Goal: Task Accomplishment & Management: Use online tool/utility

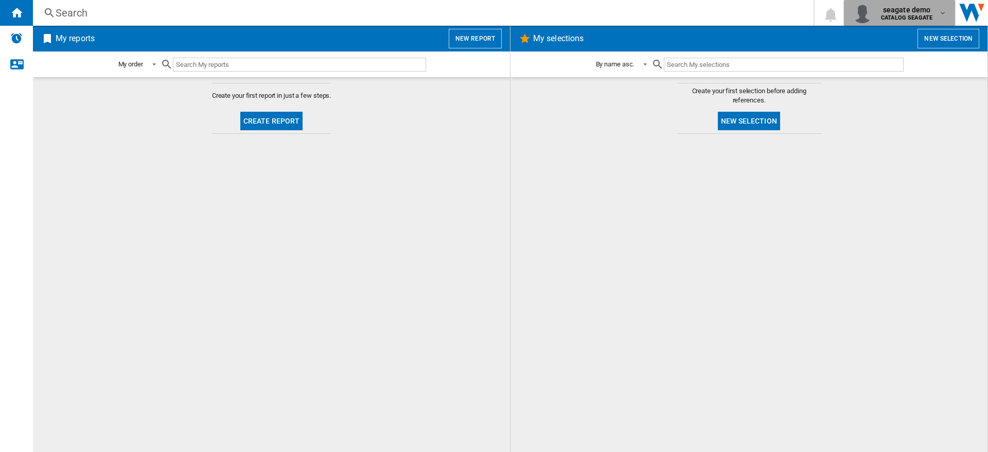
click at [910, 17] on b "CATALOG SEAGATE" at bounding box center [906, 17] width 51 height 7
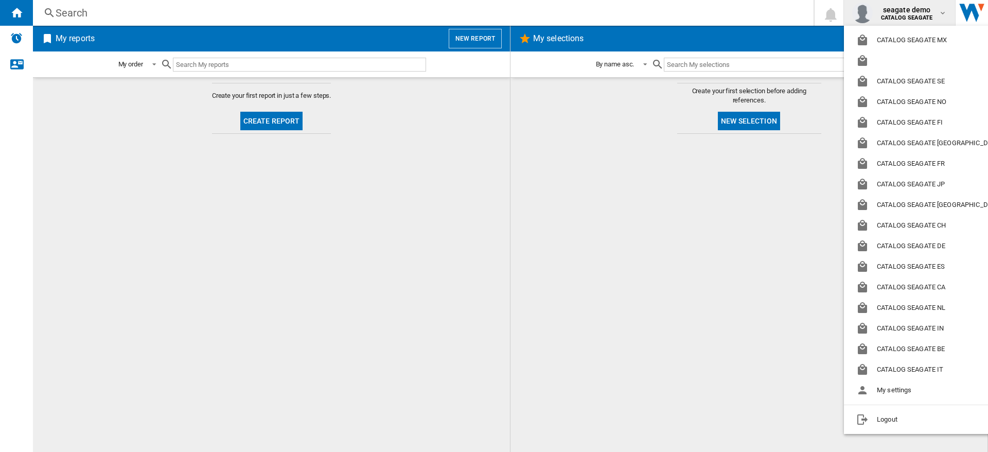
click at [787, 270] on md-backdrop at bounding box center [494, 226] width 988 height 452
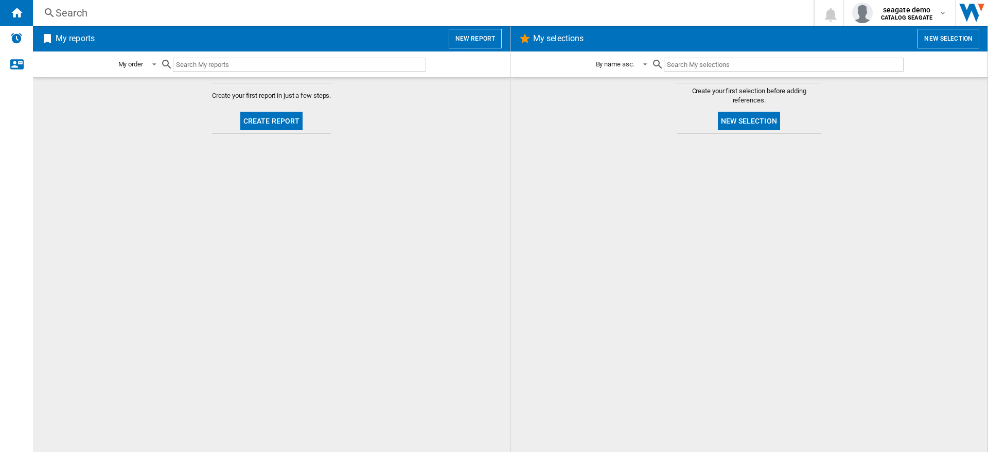
click at [631, 281] on div at bounding box center [749, 293] width 457 height 308
click at [480, 36] on button "New report" at bounding box center [475, 39] width 53 height 20
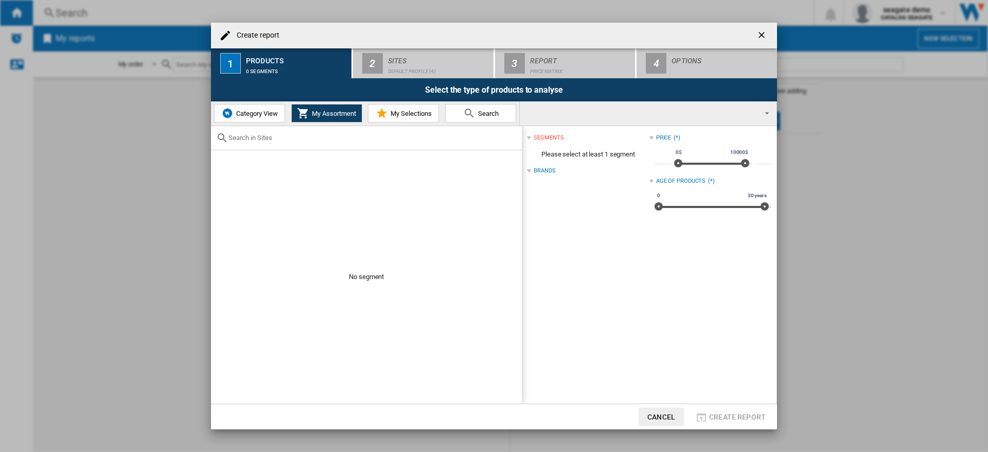
click at [250, 110] on span "Category View" at bounding box center [256, 114] width 44 height 8
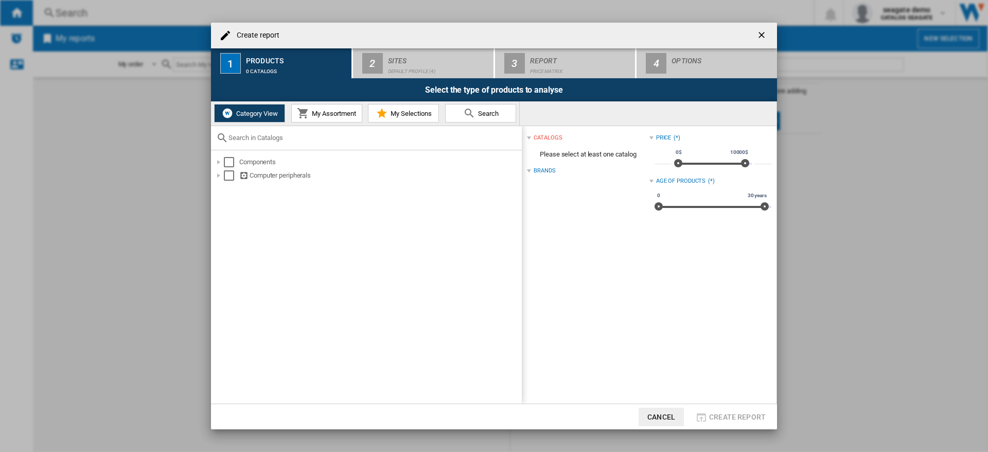
click at [329, 115] on span "My Assortment" at bounding box center [332, 114] width 47 height 8
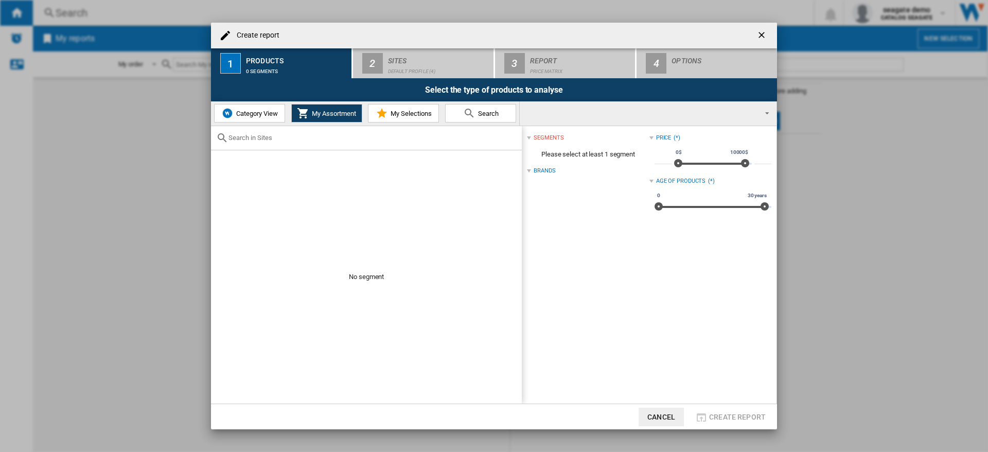
click at [253, 114] on span "Category View" at bounding box center [256, 114] width 44 height 8
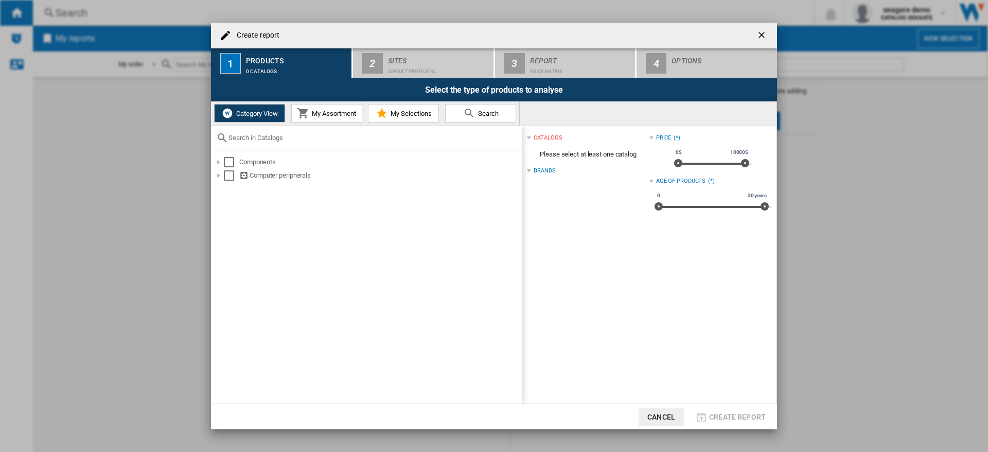
click at [321, 115] on span "My Assortment" at bounding box center [332, 114] width 47 height 8
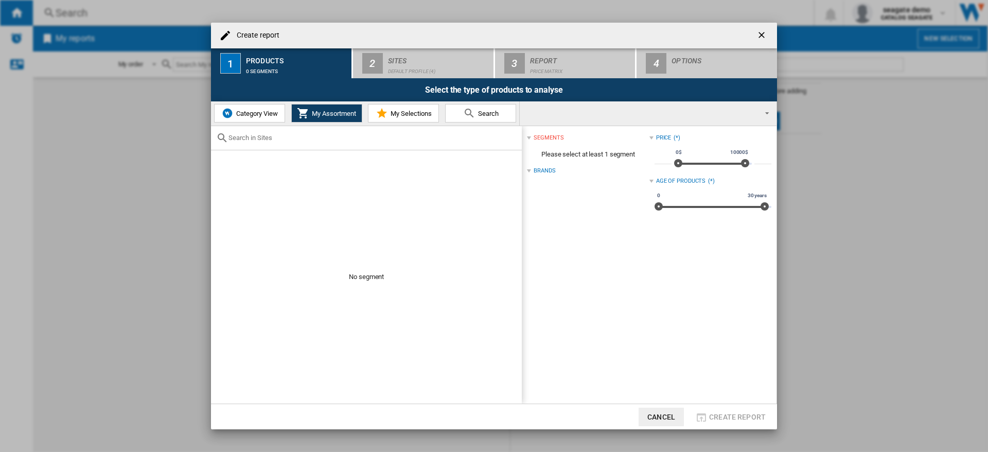
click at [256, 117] on button "Category View" at bounding box center [249, 113] width 71 height 19
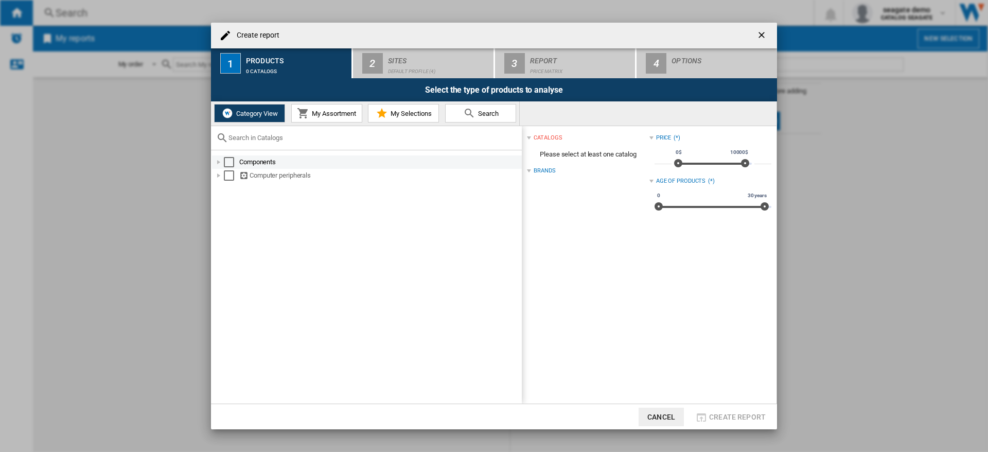
click at [219, 163] on div at bounding box center [219, 162] width 10 height 10
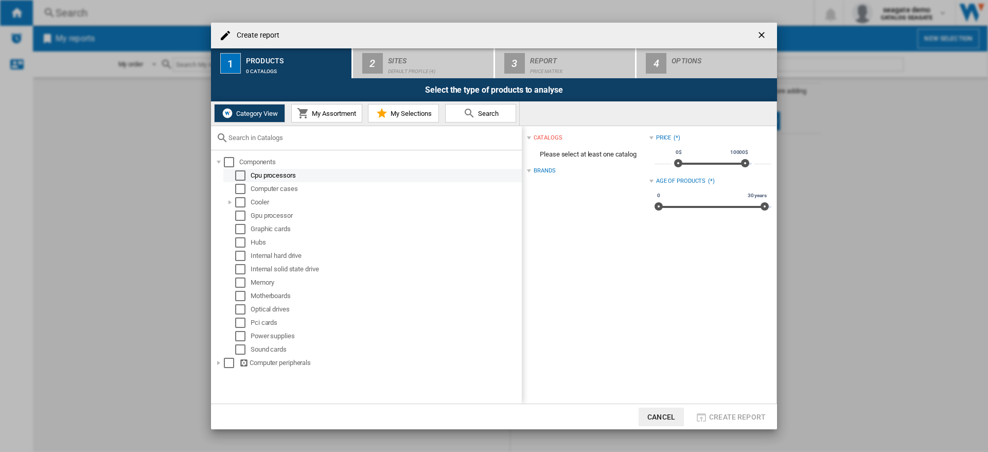
click at [240, 177] on div "Select" at bounding box center [240, 175] width 10 height 10
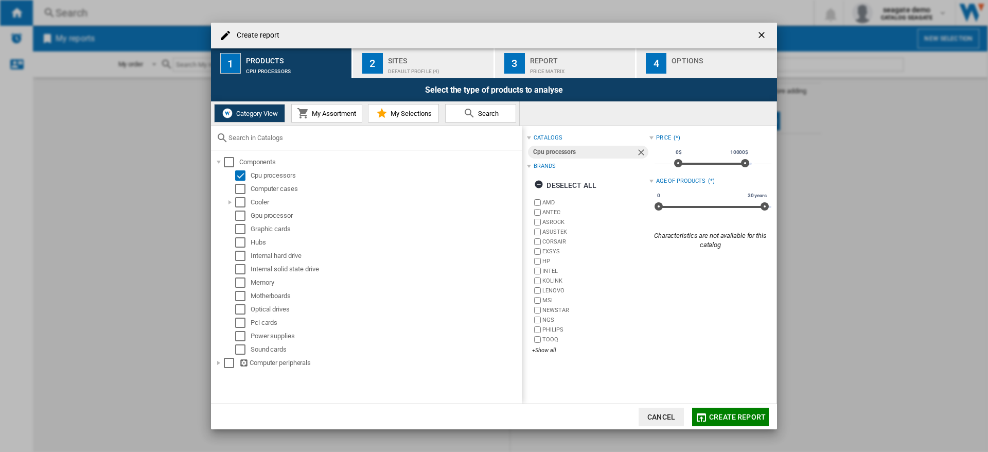
click at [737, 417] on span "Create report" at bounding box center [737, 417] width 57 height 8
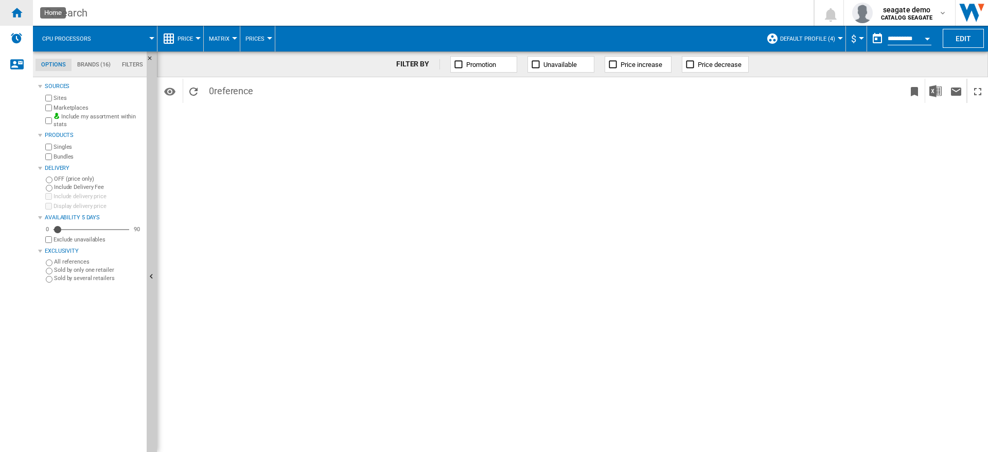
click at [22, 10] on ng-md-icon "Home" at bounding box center [16, 12] width 12 height 12
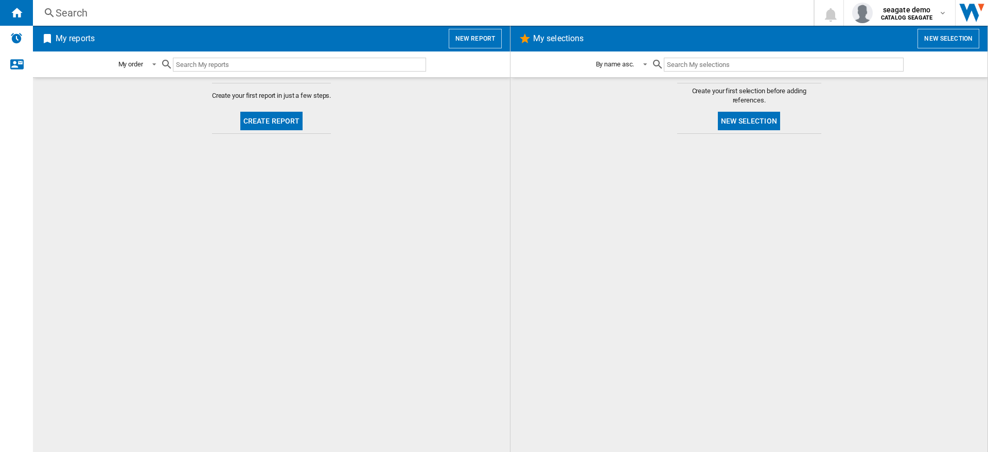
click at [477, 39] on button "New report" at bounding box center [475, 39] width 53 height 20
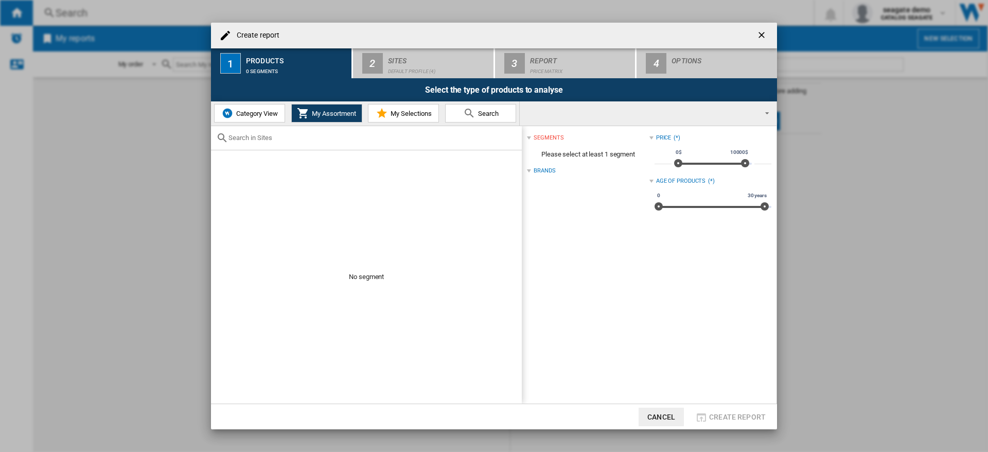
click at [251, 114] on span "Category View" at bounding box center [256, 114] width 44 height 8
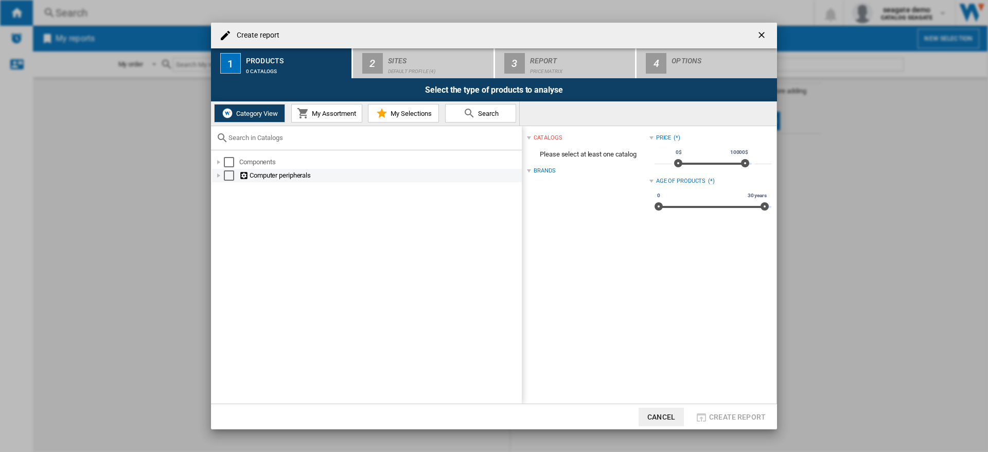
click at [221, 176] on div at bounding box center [219, 175] width 10 height 10
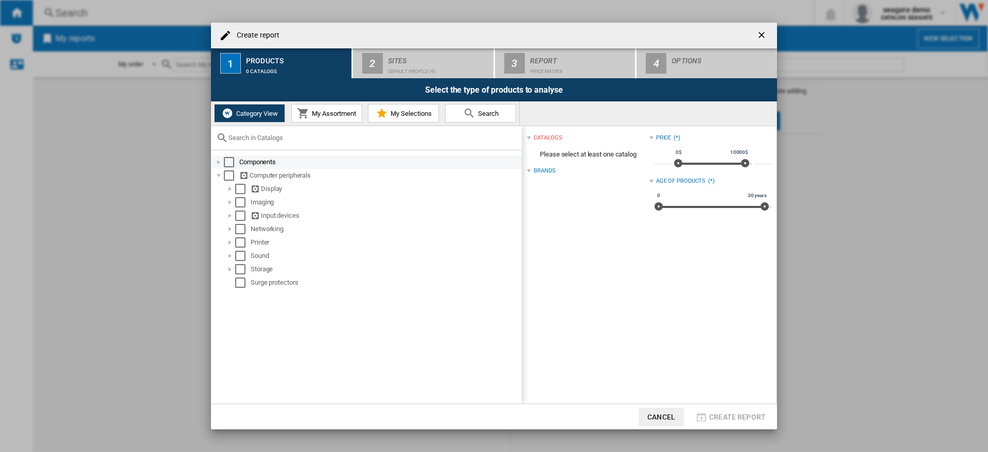
click at [220, 161] on div at bounding box center [219, 162] width 10 height 10
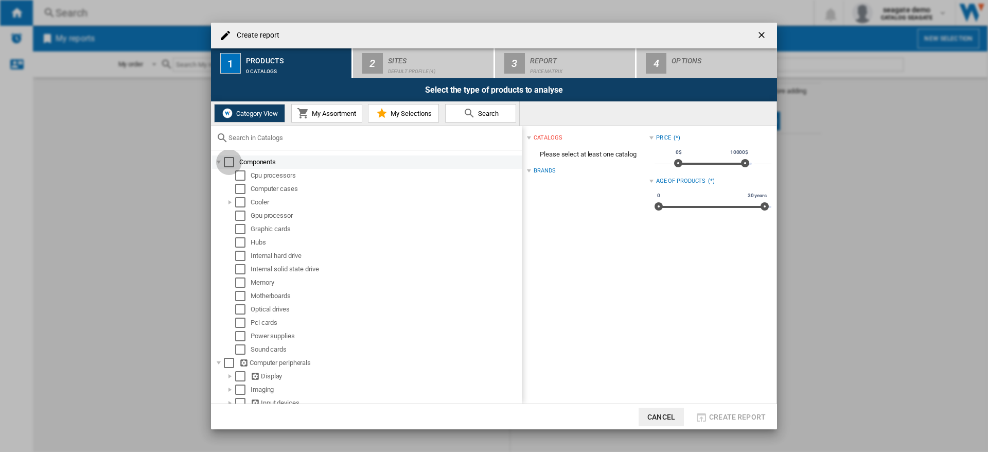
click at [228, 162] on div "Select" at bounding box center [229, 162] width 10 height 10
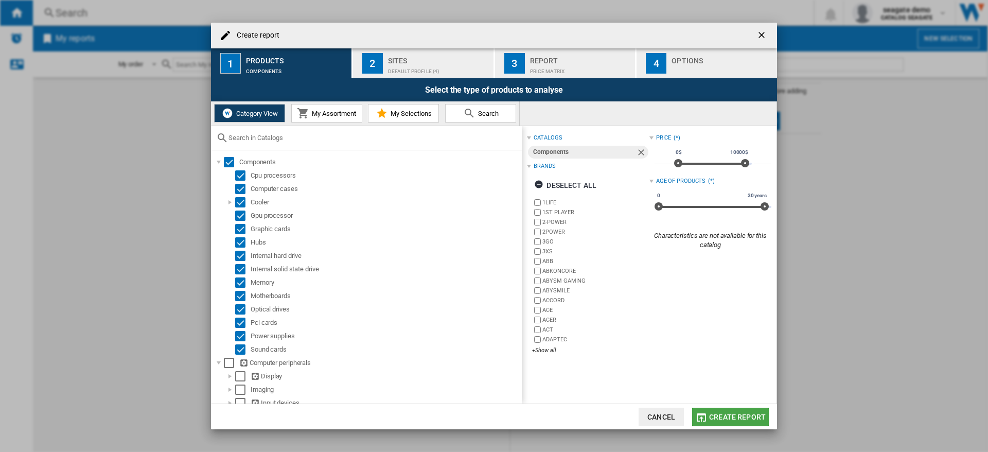
click at [745, 417] on span "Create report" at bounding box center [737, 417] width 57 height 8
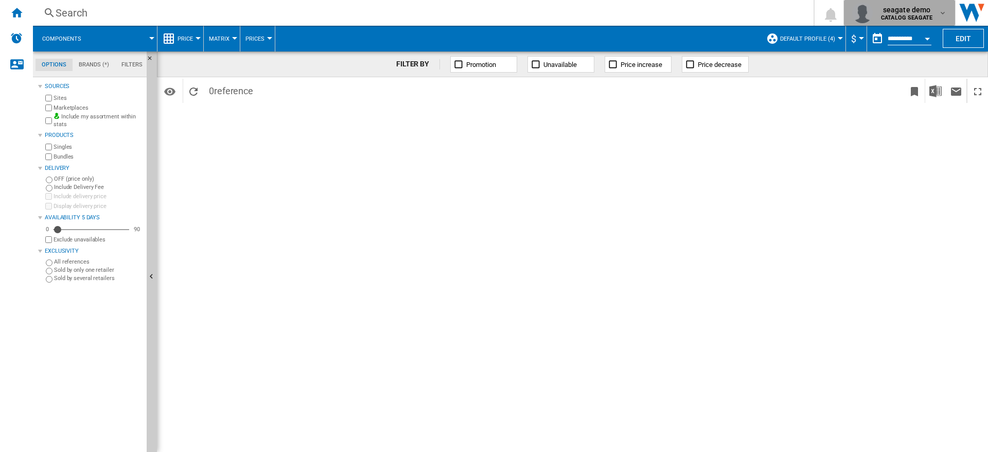
click at [946, 13] on md-icon "button" at bounding box center [943, 13] width 8 height 8
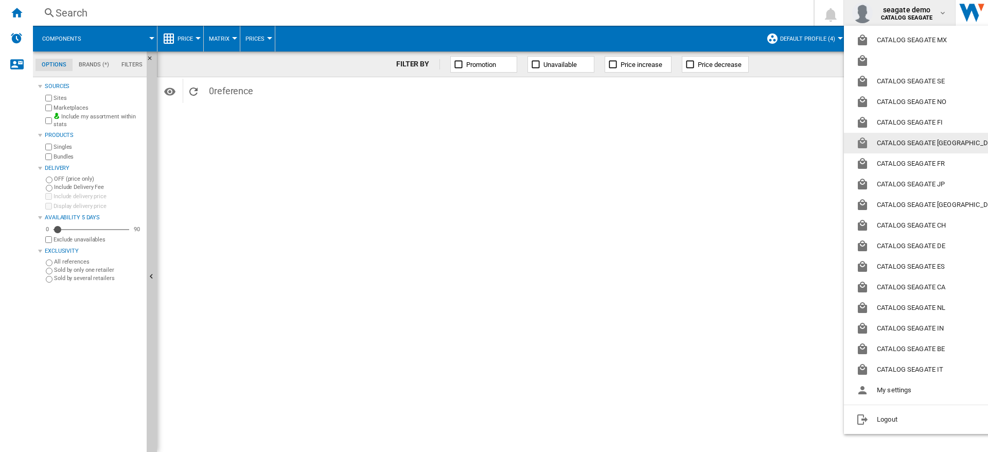
click at [582, 165] on md-backdrop at bounding box center [494, 226] width 988 height 452
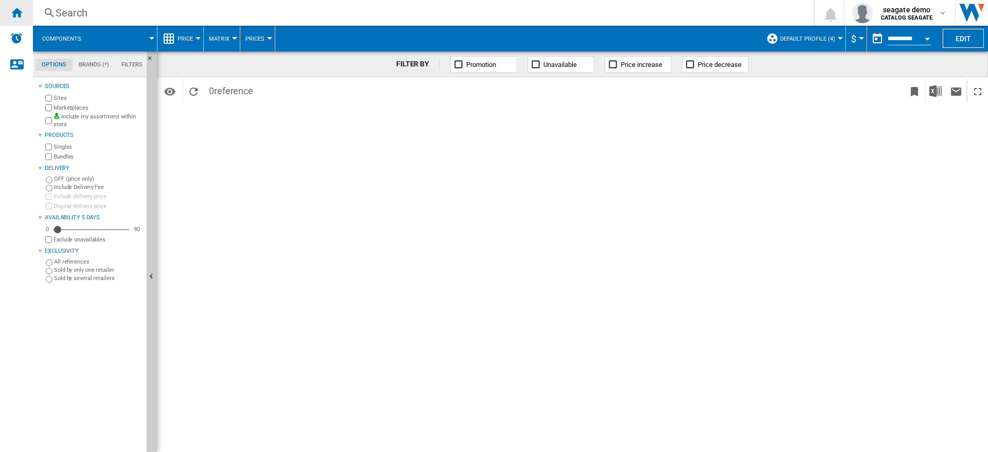
click at [14, 20] on div "Home" at bounding box center [16, 13] width 33 height 26
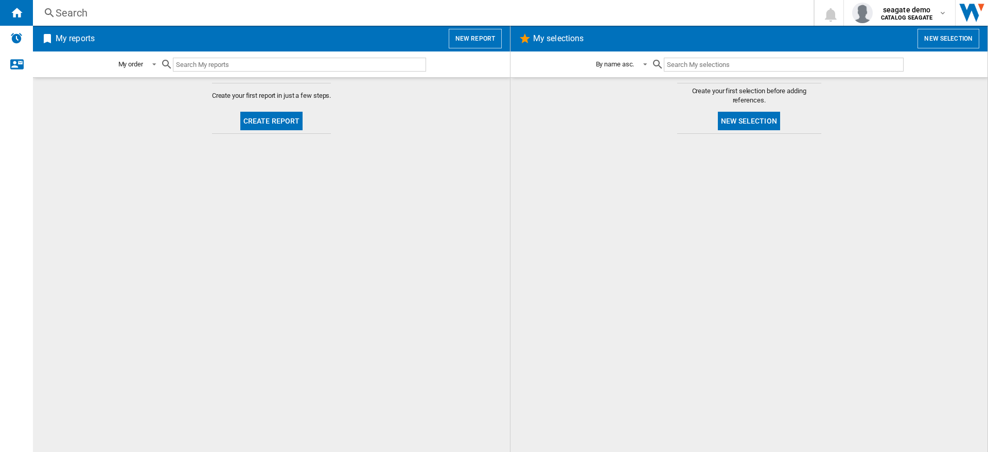
click at [477, 40] on button "New report" at bounding box center [475, 39] width 53 height 20
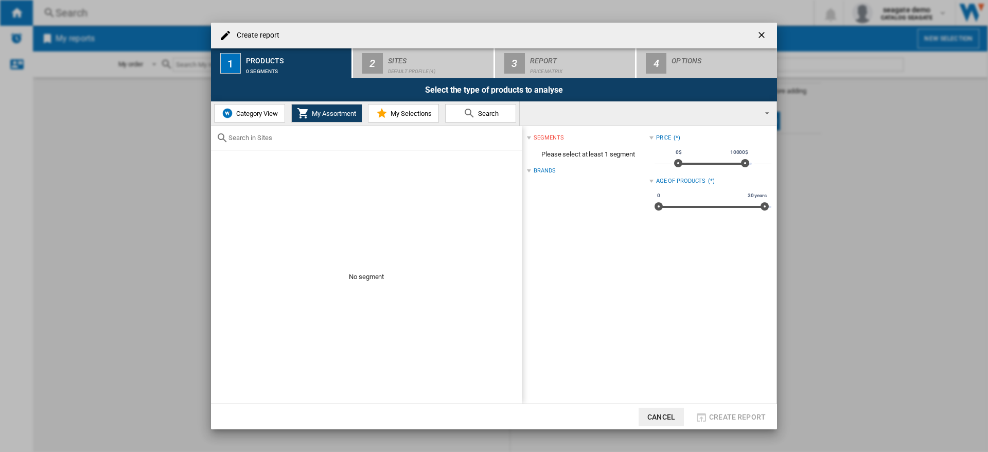
click at [253, 116] on span "Category View" at bounding box center [256, 114] width 44 height 8
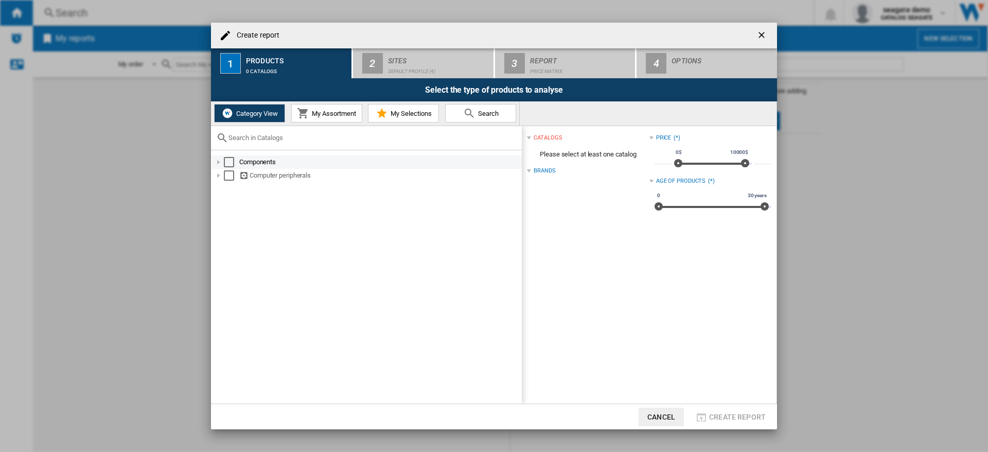
click at [220, 162] on div at bounding box center [219, 162] width 10 height 10
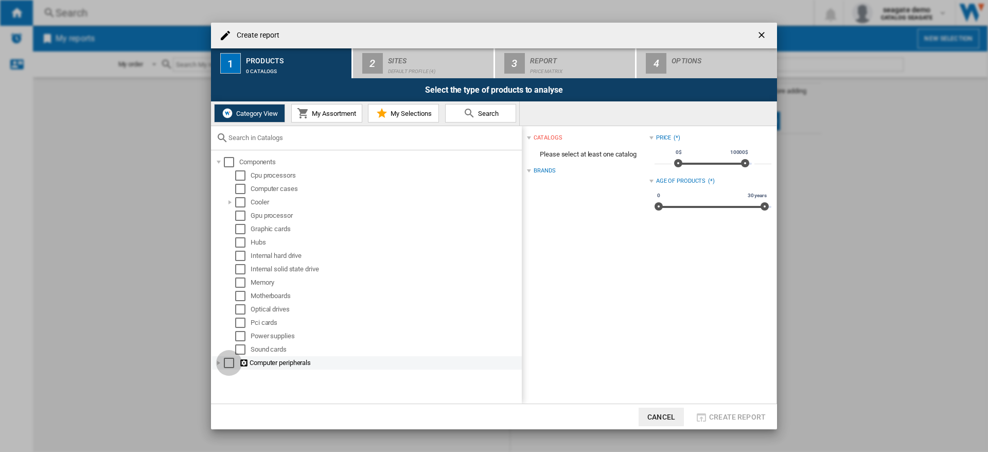
click at [225, 364] on div "Select" at bounding box center [229, 363] width 10 height 10
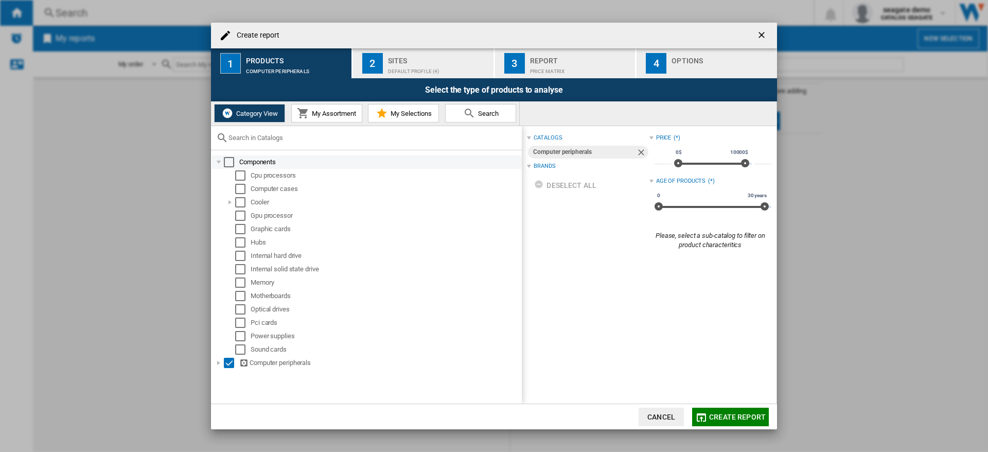
click at [229, 163] on div "Select" at bounding box center [229, 162] width 10 height 10
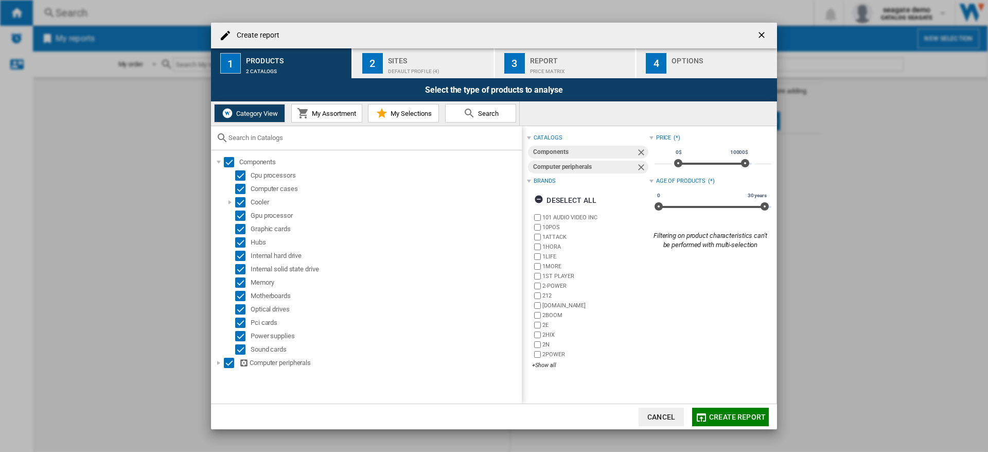
click at [724, 416] on span "Create report" at bounding box center [737, 417] width 57 height 8
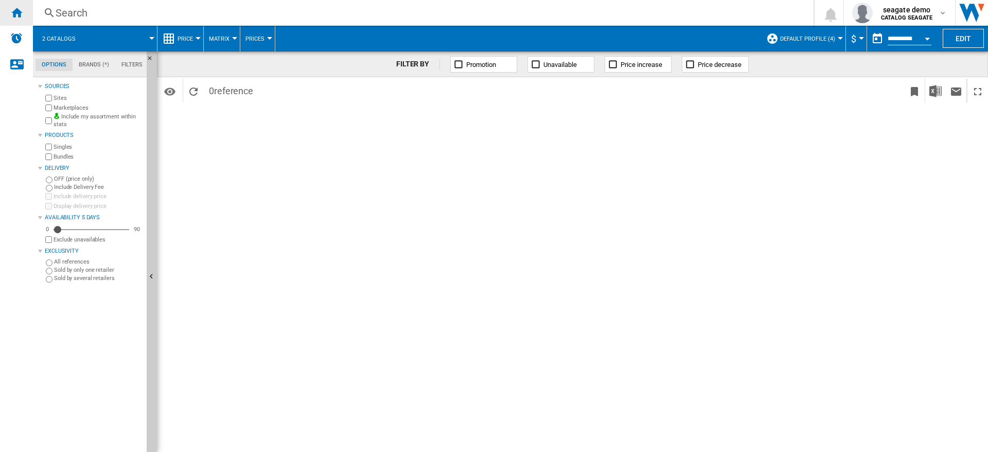
click at [19, 14] on ng-md-icon "Home" at bounding box center [16, 12] width 12 height 12
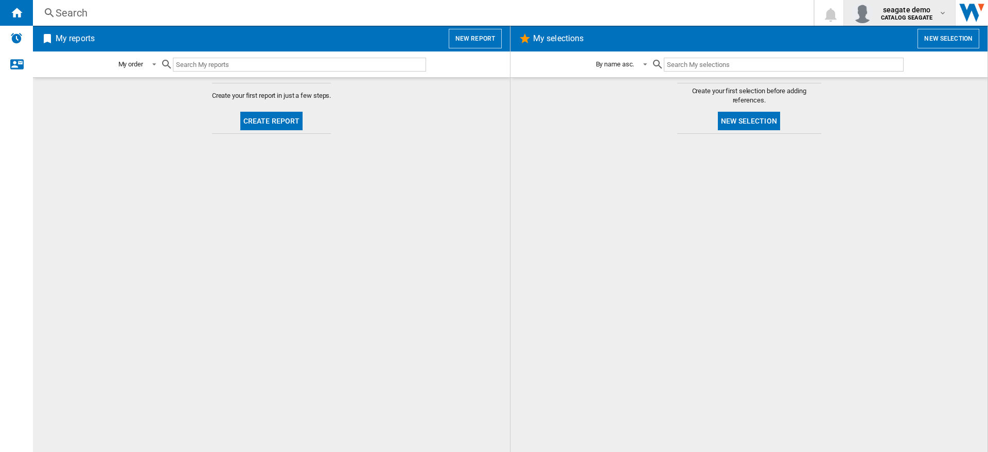
click at [943, 12] on md-icon "button" at bounding box center [943, 13] width 8 height 8
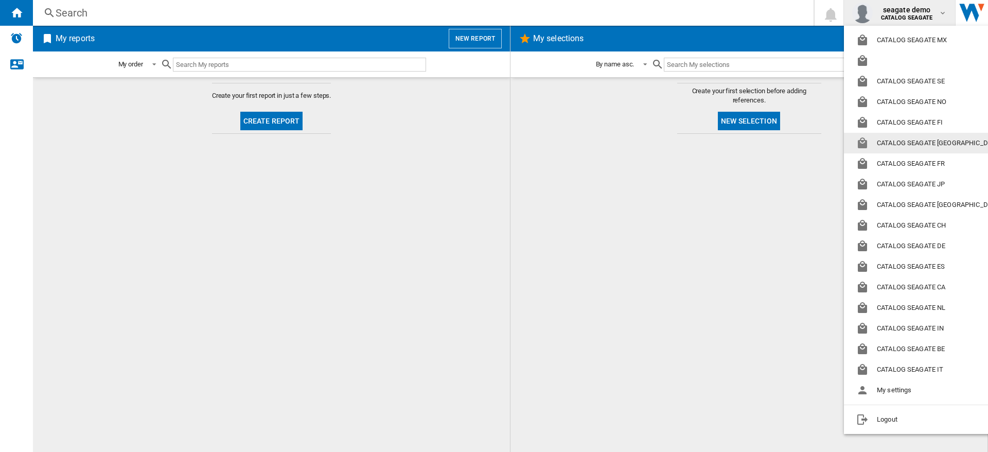
click at [915, 142] on button "CATALOG SEAGATE [GEOGRAPHIC_DATA]" at bounding box center [930, 143] width 173 height 21
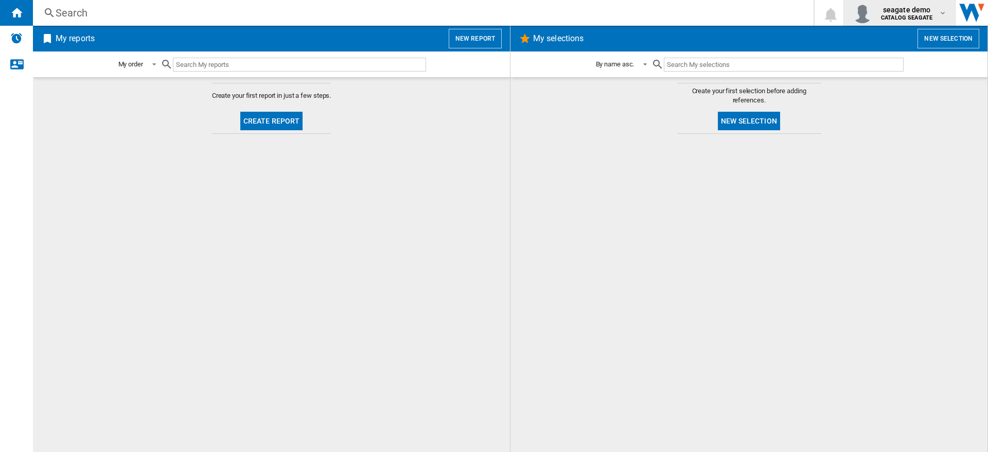
click at [935, 16] on div "seagate demo CATALOG [GEOGRAPHIC_DATA]" at bounding box center [908, 13] width 62 height 16
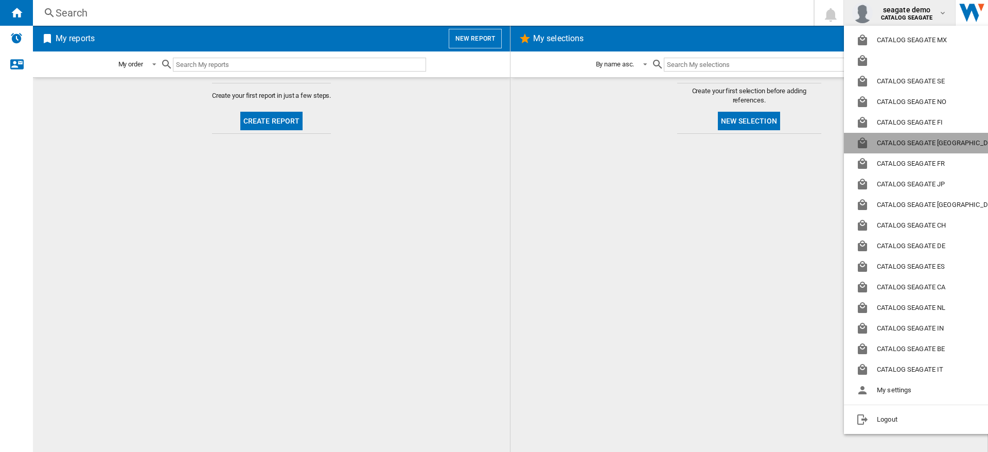
click at [928, 142] on button "CATALOG SEAGATE [GEOGRAPHIC_DATA]" at bounding box center [930, 143] width 173 height 21
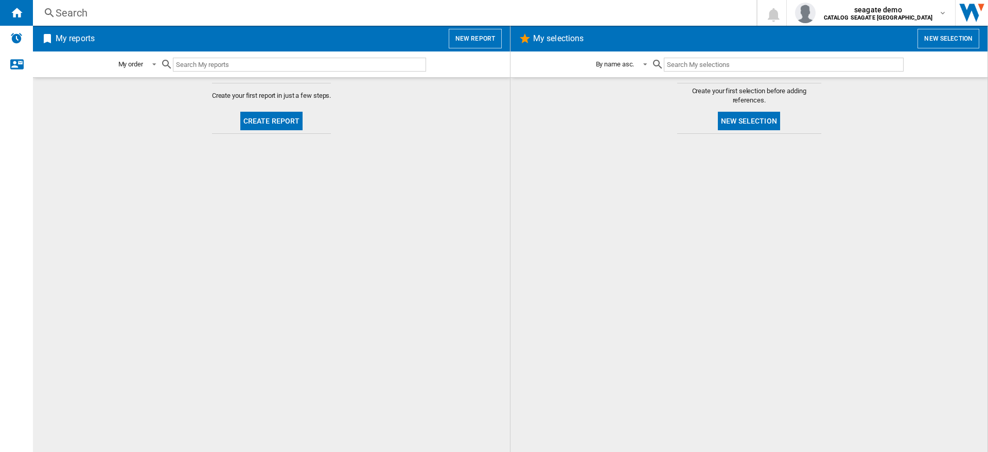
click at [498, 186] on md-content "Create your first report in just a few steps. Create report" at bounding box center [271, 264] width 477 height 375
click at [481, 41] on button "New report" at bounding box center [475, 39] width 53 height 20
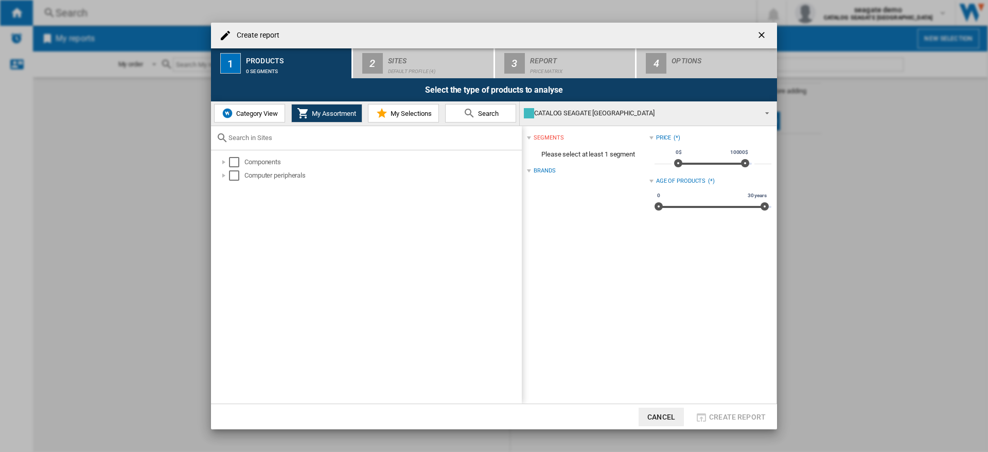
click at [394, 116] on span "My Selections" at bounding box center [410, 114] width 44 height 8
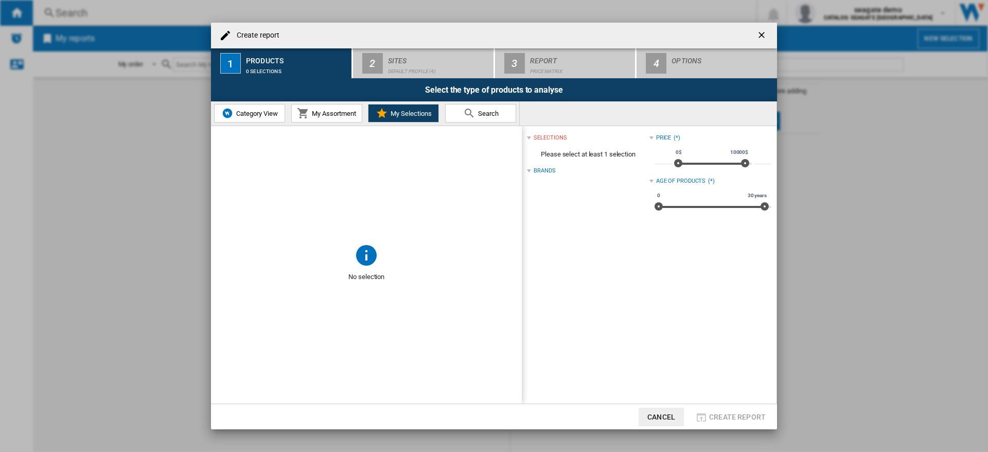
drag, startPoint x: 243, startPoint y: 113, endPoint x: 299, endPoint y: 117, distance: 55.7
click at [243, 112] on span "Category View" at bounding box center [256, 114] width 44 height 8
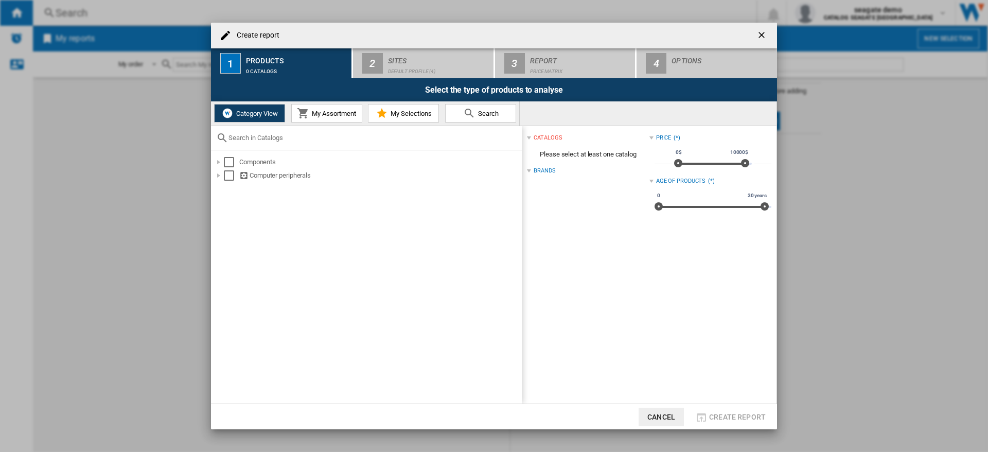
click at [321, 117] on span "My Assortment" at bounding box center [332, 114] width 47 height 8
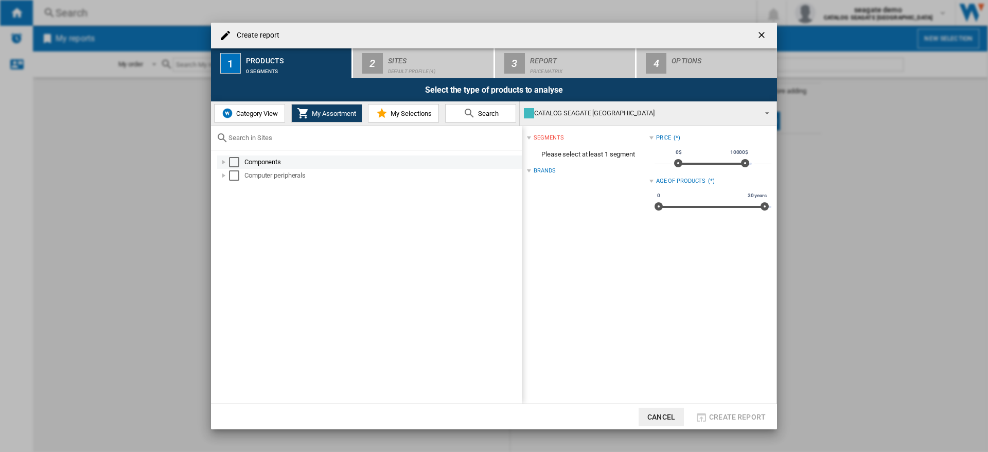
click at [233, 161] on div "Select" at bounding box center [234, 162] width 10 height 10
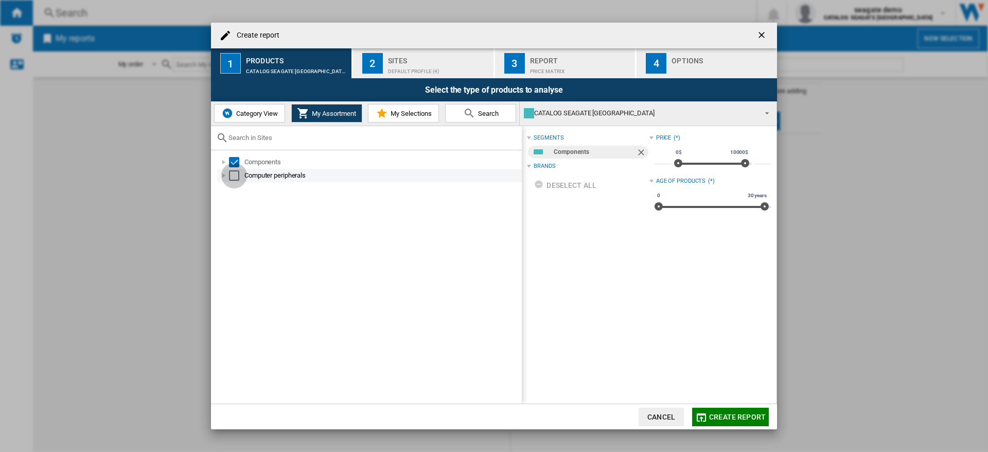
click at [234, 176] on div "Select" at bounding box center [234, 175] width 10 height 10
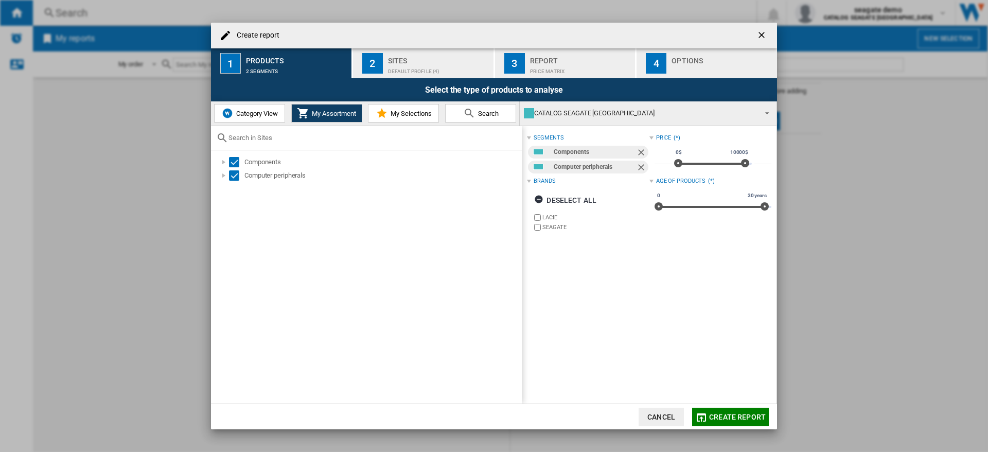
click at [717, 418] on span "Create report" at bounding box center [737, 417] width 57 height 8
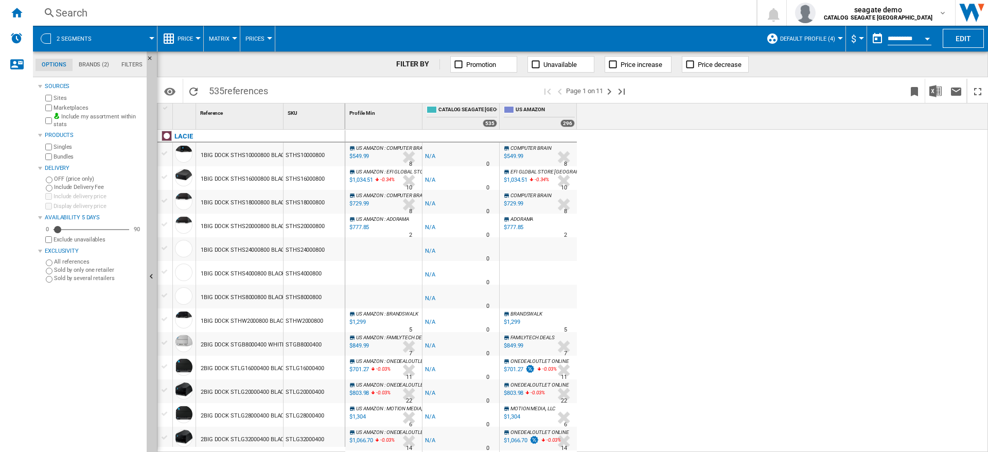
click at [720, 205] on div "US AMAZON : COMPUTER BRAIN -1.0 % $549.99 % N/A 8 US AMAZON : COMPUTER BRAIN -1…" at bounding box center [666, 291] width 643 height 323
click at [916, 14] on b "CATALOG SEAGATE" at bounding box center [906, 17] width 51 height 7
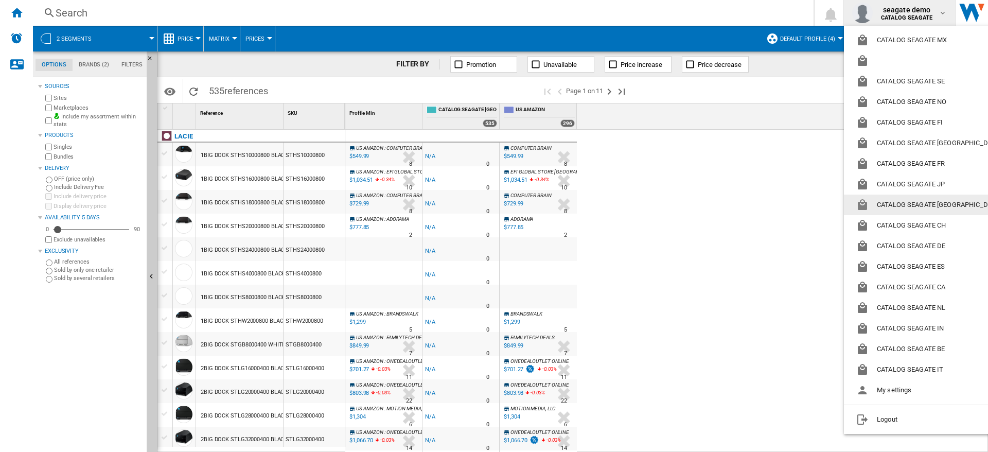
click at [915, 203] on button "CATALOG SEAGATE [GEOGRAPHIC_DATA]" at bounding box center [930, 205] width 173 height 21
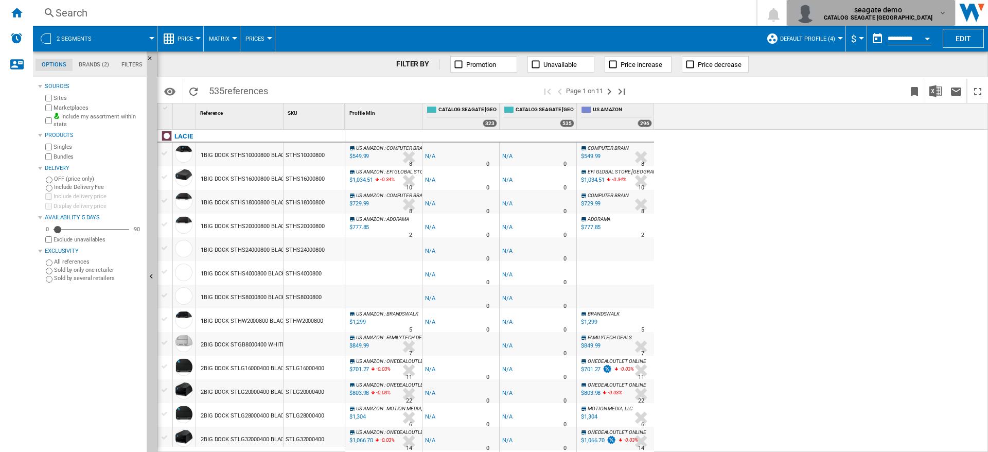
click at [931, 15] on b "CATALOG SEAGATE [GEOGRAPHIC_DATA]" at bounding box center [878, 17] width 109 height 7
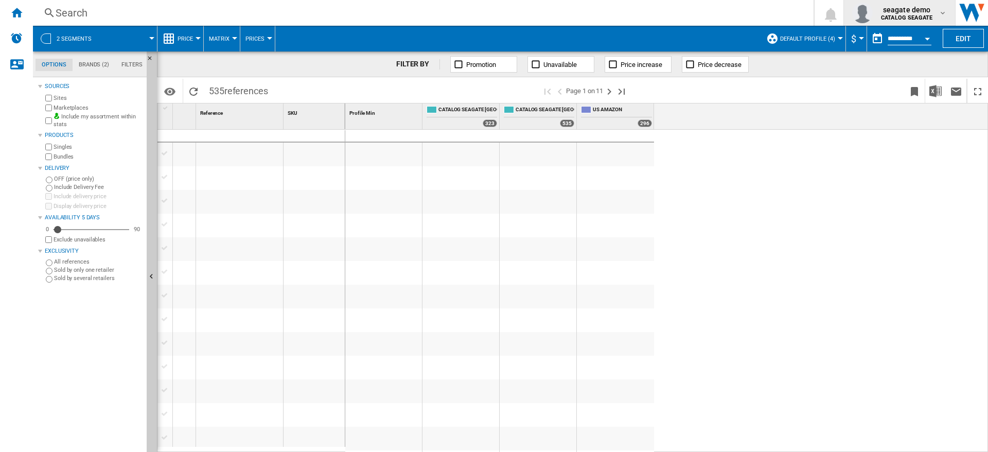
click at [930, 12] on span "seagate demo" at bounding box center [906, 10] width 51 height 10
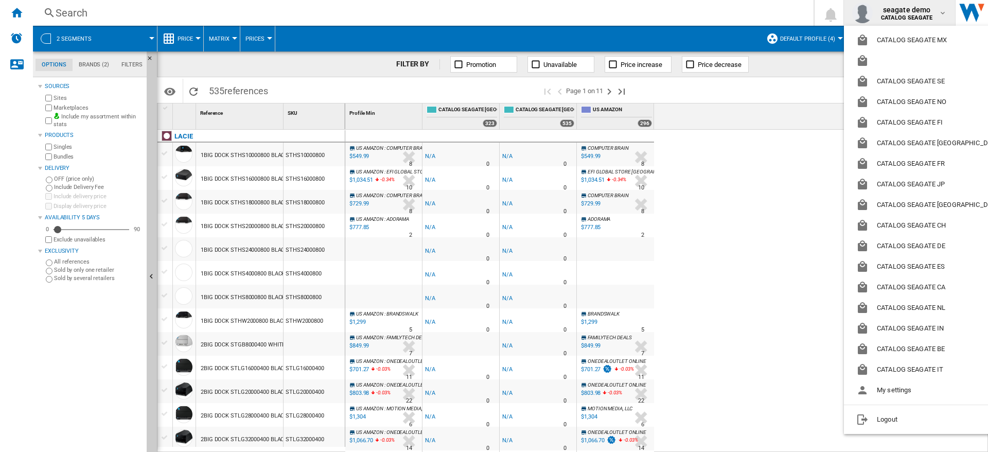
click at [733, 88] on md-backdrop at bounding box center [494, 226] width 988 height 452
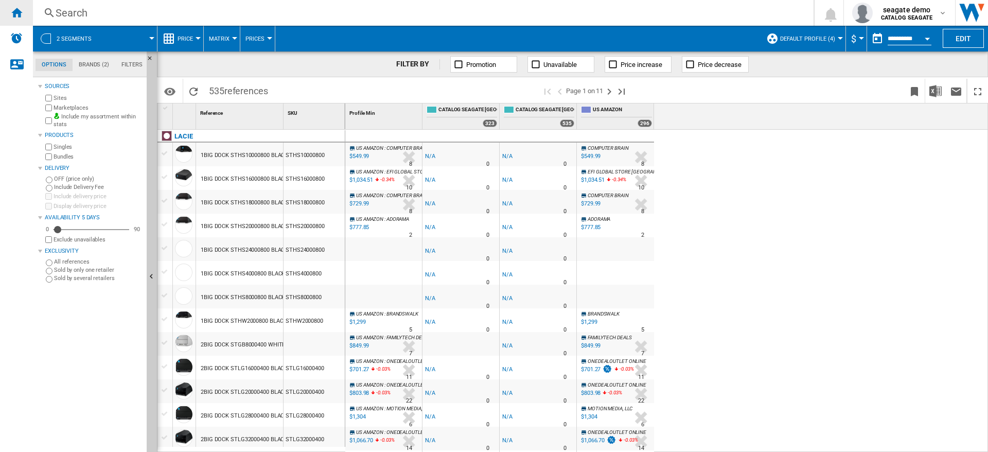
click at [22, 15] on div "Home" at bounding box center [16, 13] width 33 height 26
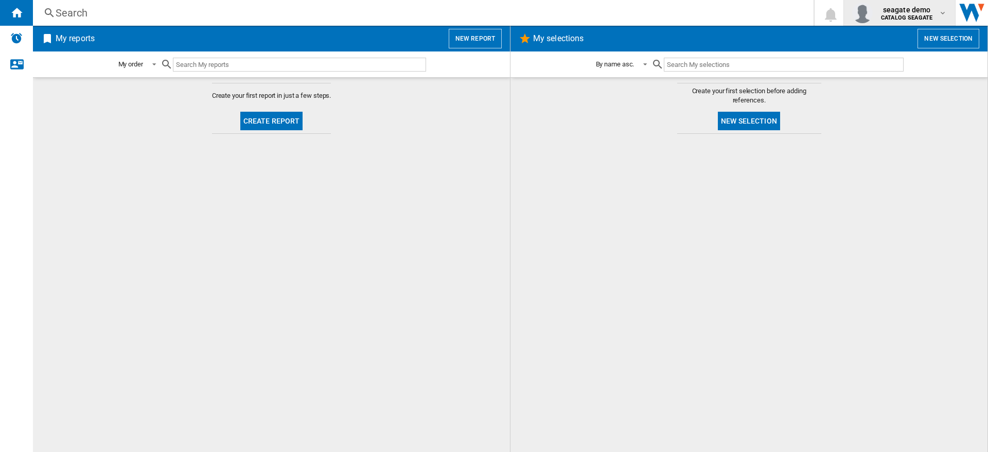
click at [948, 10] on button "seagate demo CATALOG [GEOGRAPHIC_DATA]" at bounding box center [899, 13] width 111 height 26
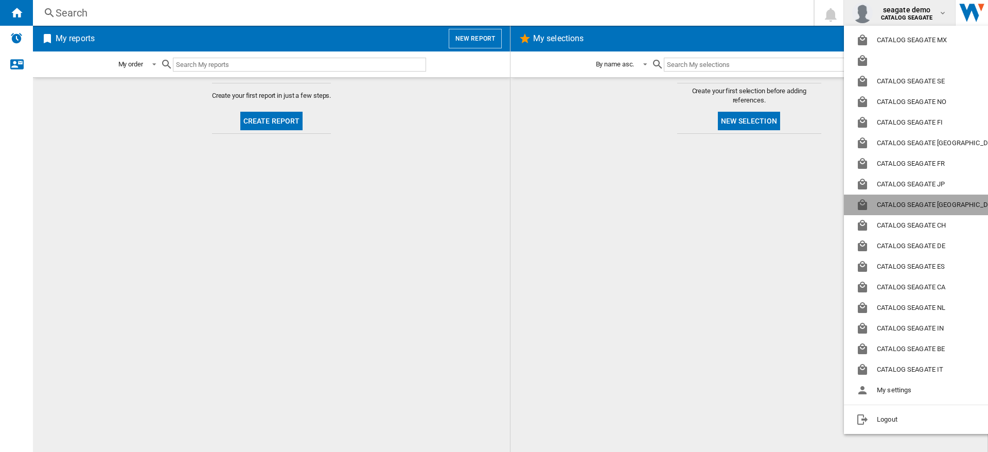
click at [926, 207] on button "CATALOG SEAGATE [GEOGRAPHIC_DATA]" at bounding box center [930, 205] width 173 height 21
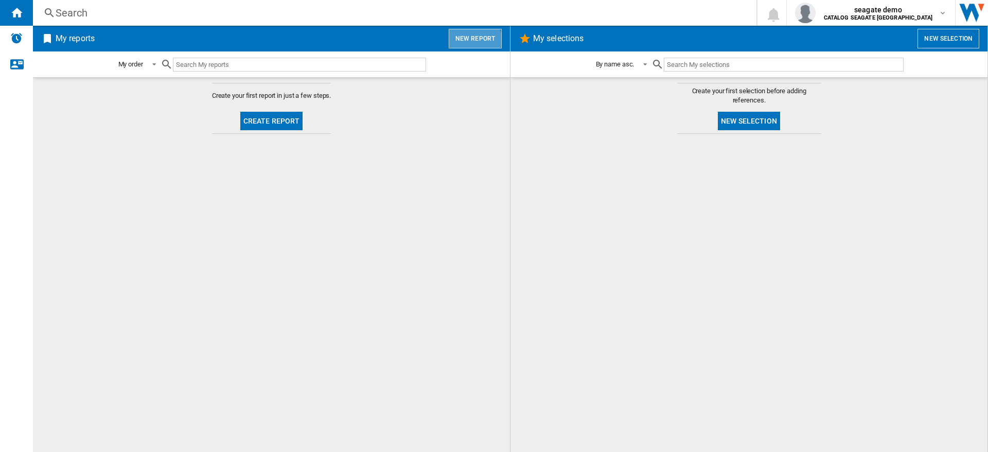
click at [473, 40] on button "New report" at bounding box center [475, 39] width 53 height 20
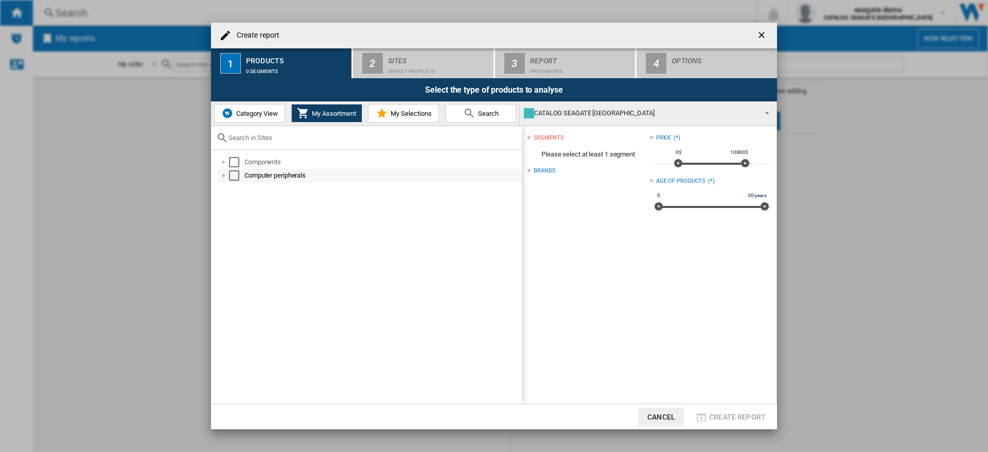
click at [234, 177] on div "Select" at bounding box center [234, 175] width 10 height 10
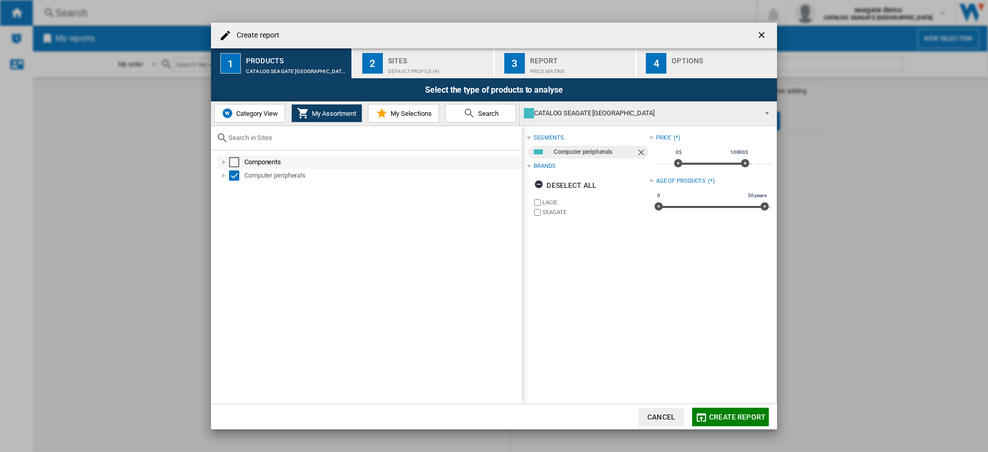
click at [232, 162] on div "Select" at bounding box center [234, 162] width 10 height 10
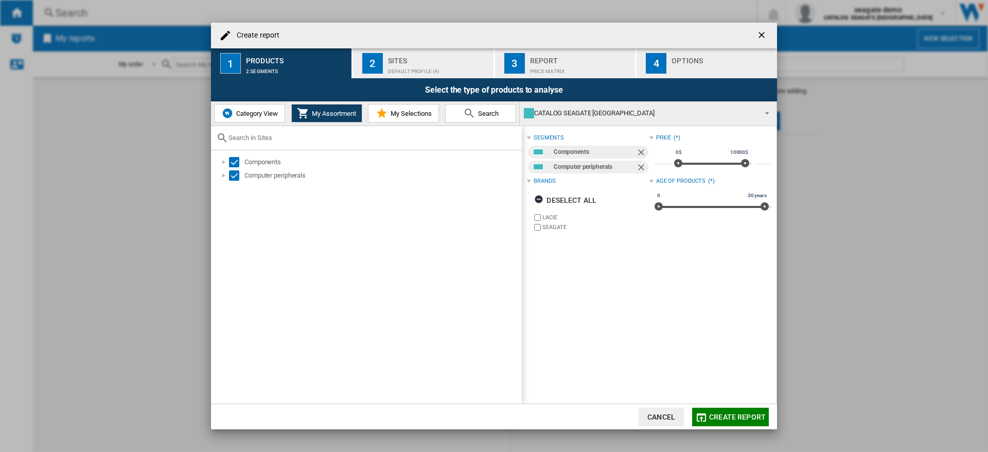
click at [731, 420] on span "Create report" at bounding box center [737, 417] width 57 height 8
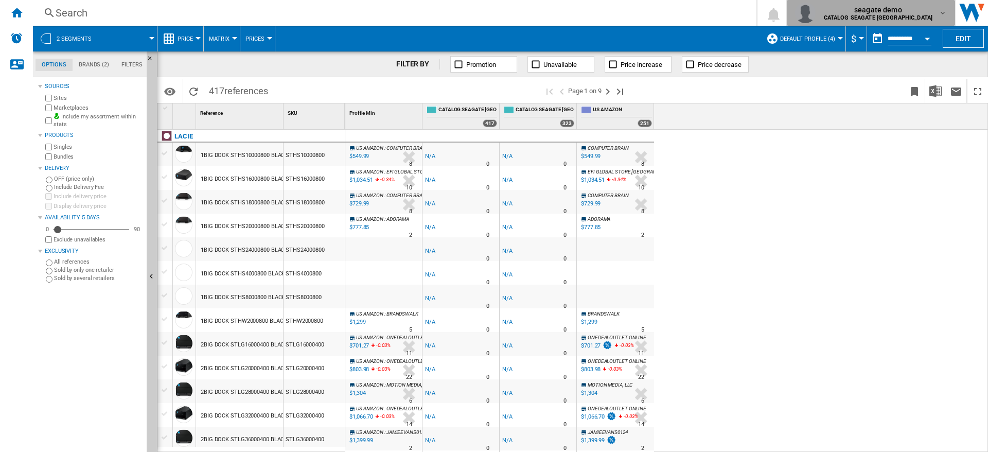
click at [938, 13] on div "seagate demo CATALOG SEAGATE UK" at bounding box center [879, 13] width 119 height 16
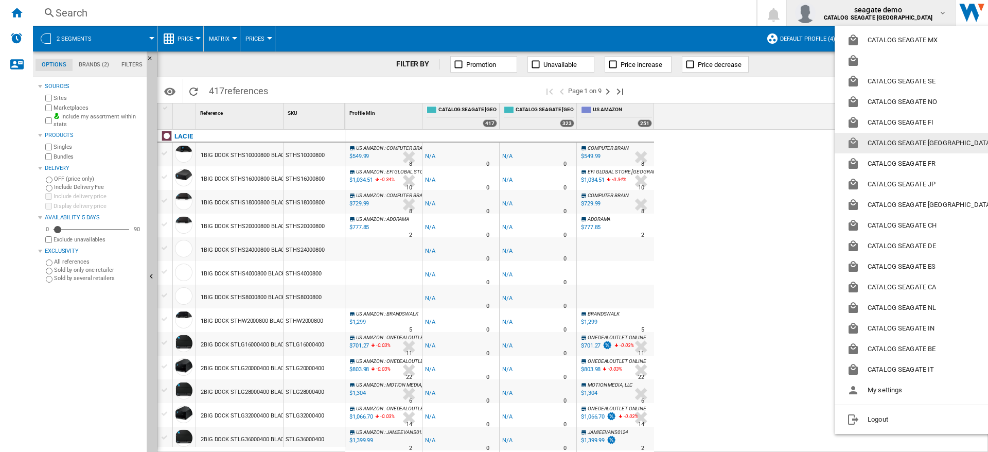
click at [932, 146] on button "CATALOG SEAGATE [GEOGRAPHIC_DATA]" at bounding box center [921, 143] width 173 height 21
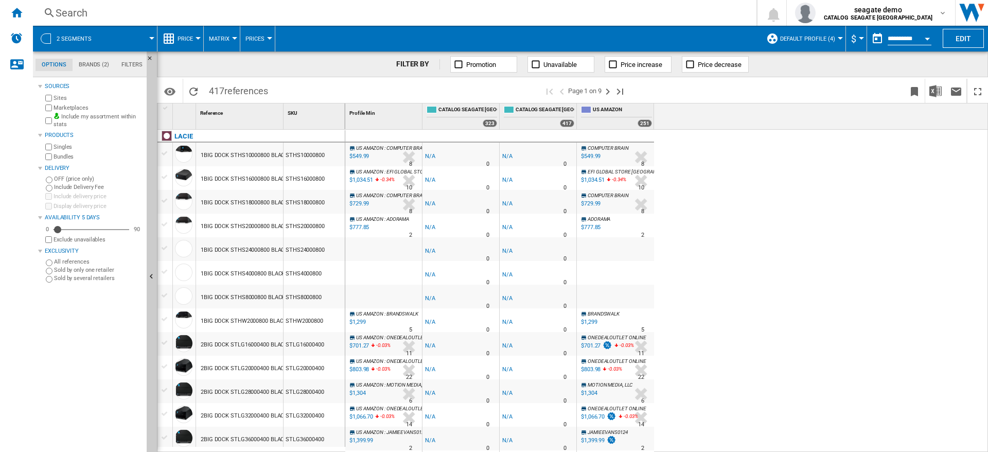
click at [748, 202] on div "US AMAZON : COMPUTER BRAIN -1.0 % $549.99 % N/A 8 US AMAZON : COMPUTER BRAIN -1…" at bounding box center [666, 291] width 643 height 323
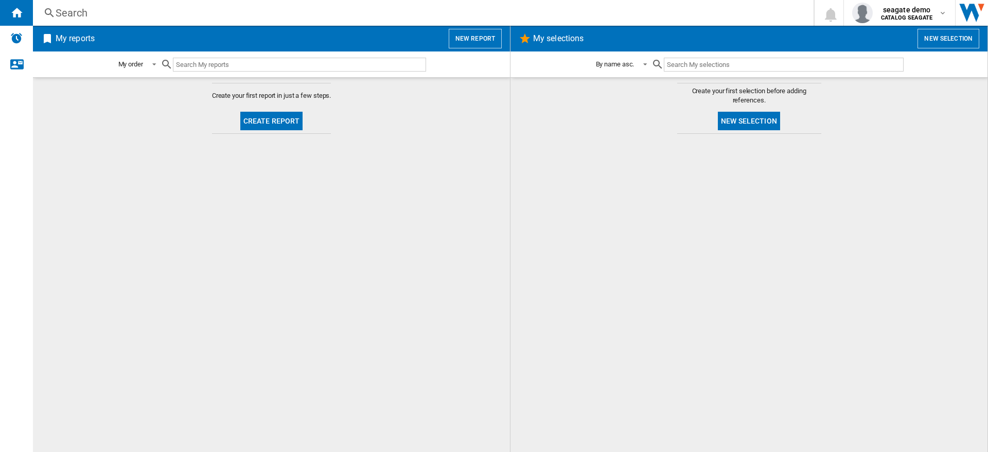
click at [474, 40] on button "New report" at bounding box center [475, 39] width 53 height 20
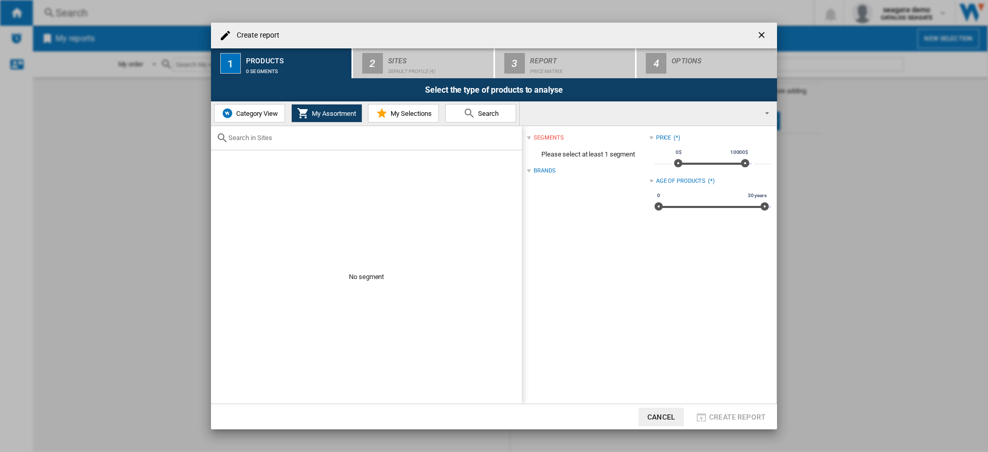
click at [251, 115] on span "Category View" at bounding box center [256, 114] width 44 height 8
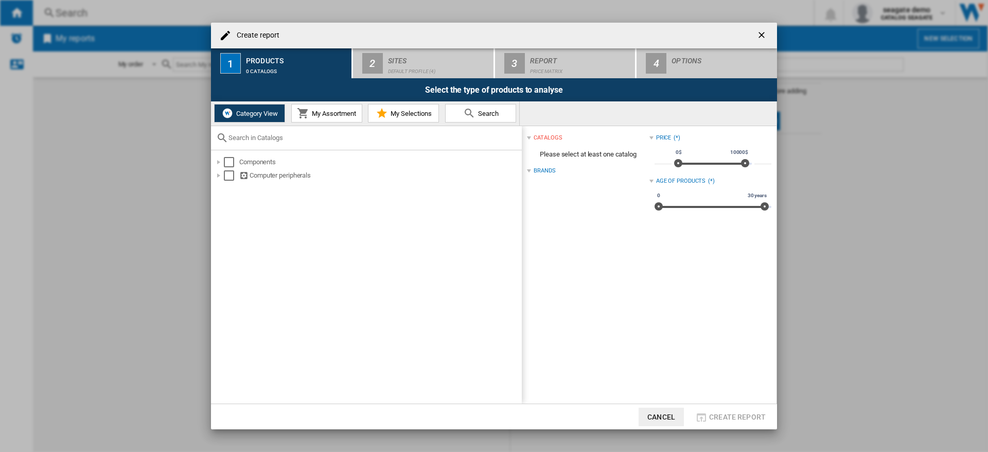
click at [329, 117] on span "My Assortment" at bounding box center [332, 114] width 47 height 8
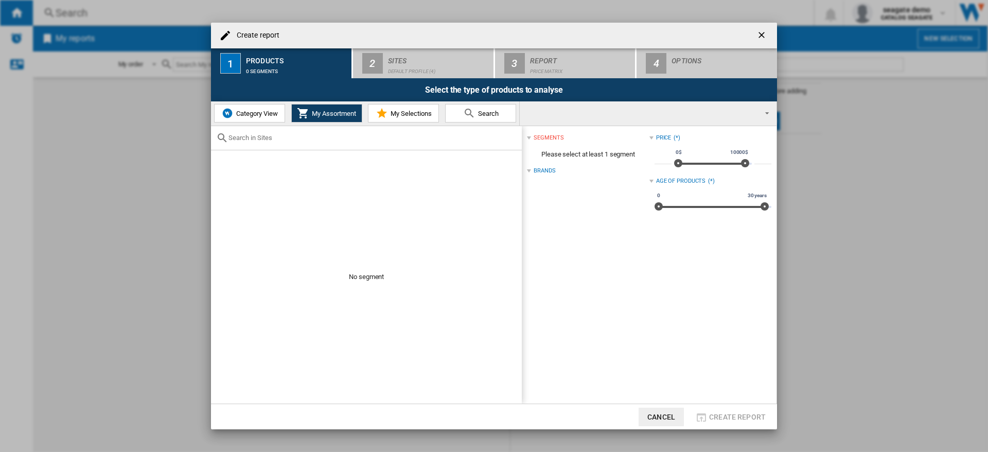
click at [390, 119] on button "My Selections" at bounding box center [403, 113] width 71 height 19
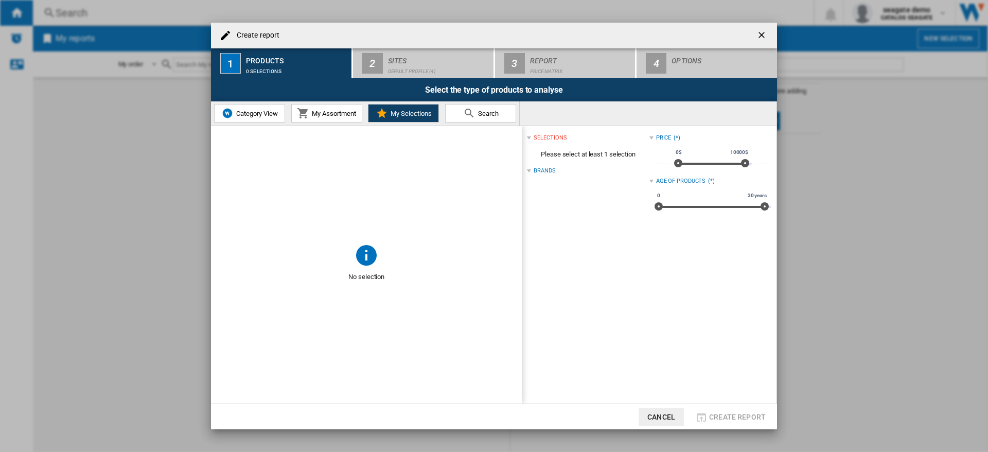
click at [323, 114] on span "My Assortment" at bounding box center [332, 114] width 47 height 8
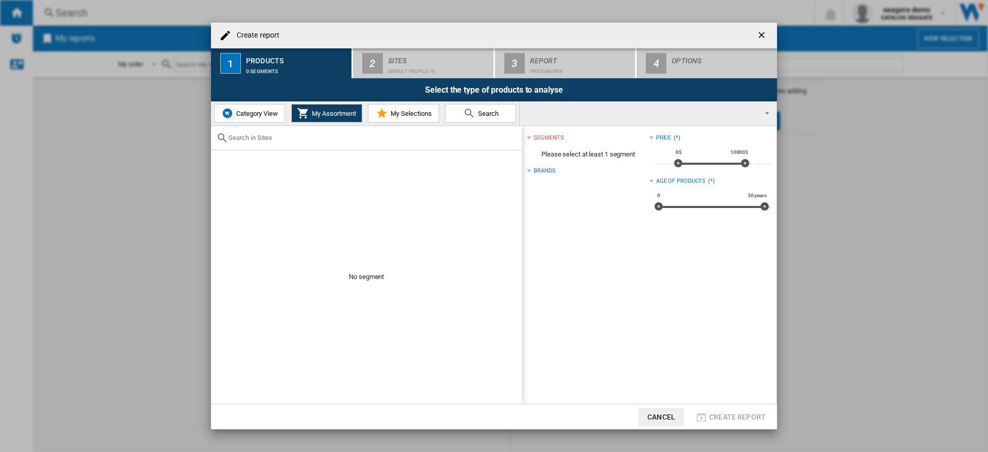
click at [246, 113] on span "Category View" at bounding box center [256, 114] width 44 height 8
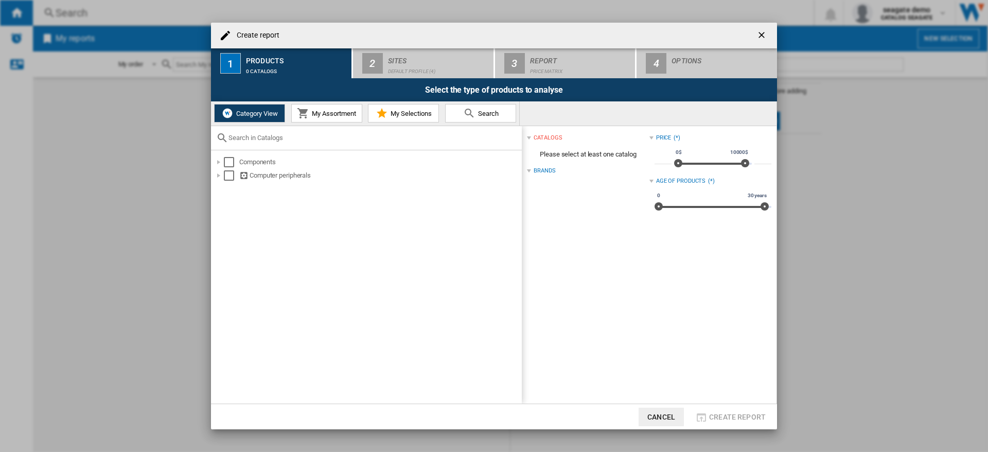
click at [476, 110] on span "Search" at bounding box center [487, 114] width 23 height 8
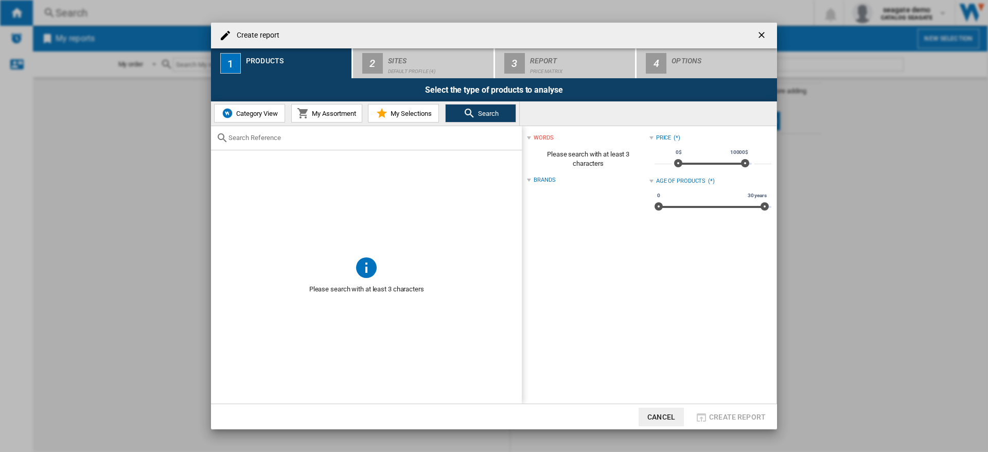
click at [248, 113] on span "Category View" at bounding box center [256, 114] width 44 height 8
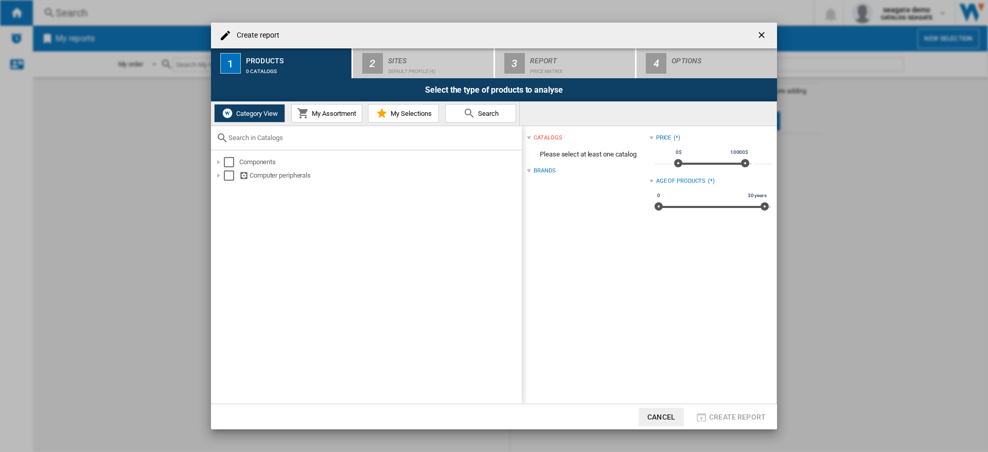
click at [310, 112] on span "My Assortment" at bounding box center [332, 114] width 47 height 8
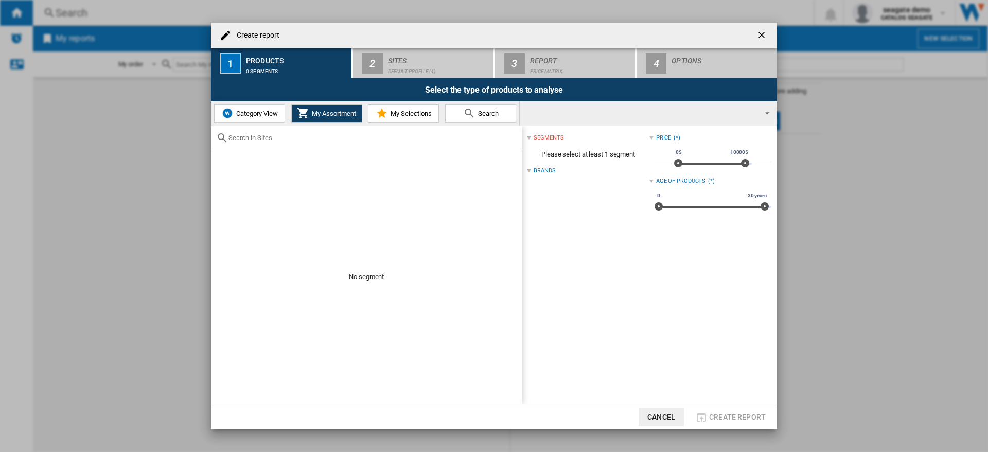
click at [261, 137] on input "text" at bounding box center [373, 138] width 288 height 8
click at [669, 412] on button "Cancel" at bounding box center [661, 417] width 45 height 19
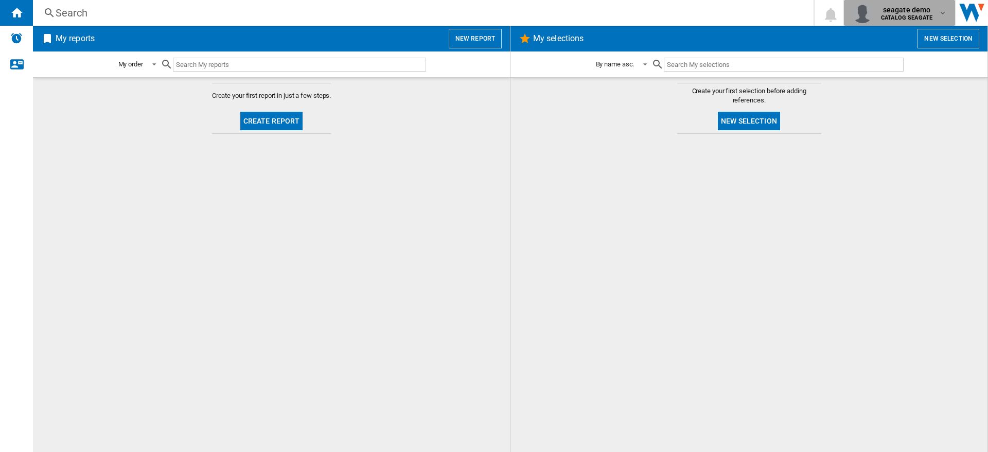
click at [930, 15] on b "CATALOG SEAGATE" at bounding box center [906, 17] width 51 height 7
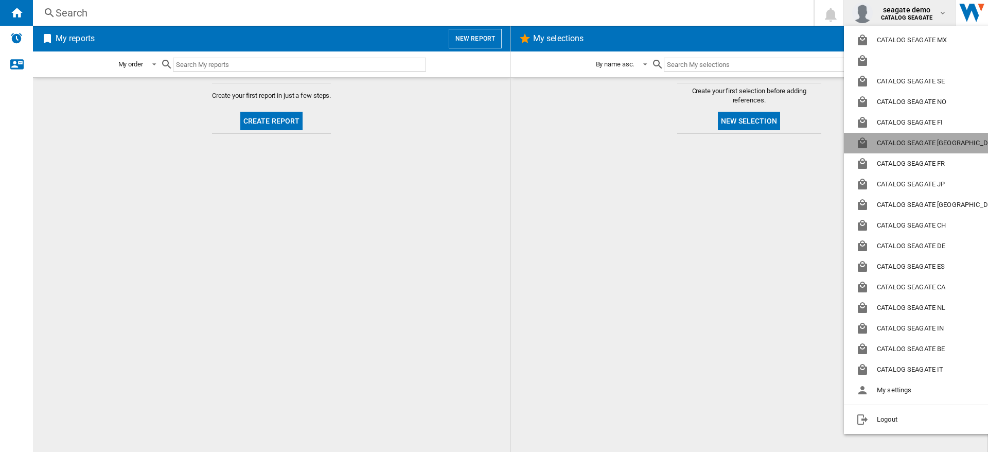
click at [929, 146] on button "CATALOG SEAGATE [GEOGRAPHIC_DATA]" at bounding box center [930, 143] width 173 height 21
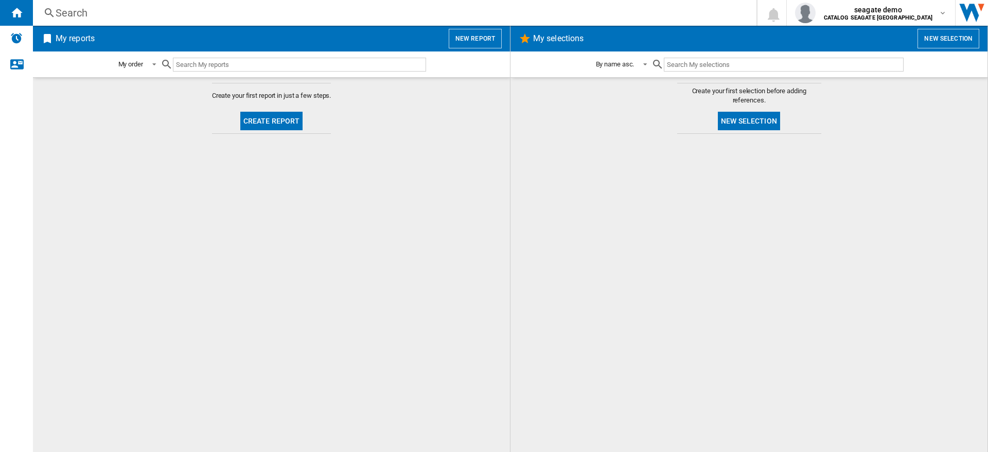
click at [473, 41] on button "New report" at bounding box center [475, 39] width 53 height 20
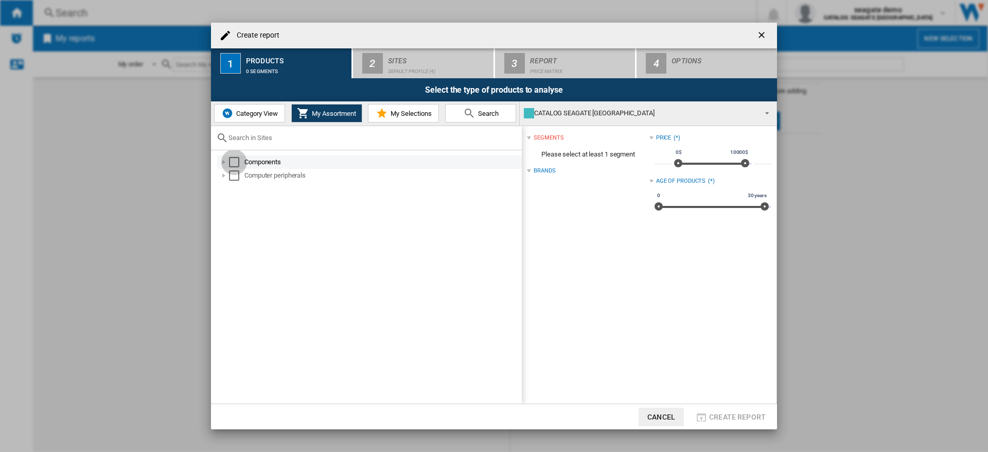
click at [233, 162] on div "Select" at bounding box center [234, 162] width 10 height 10
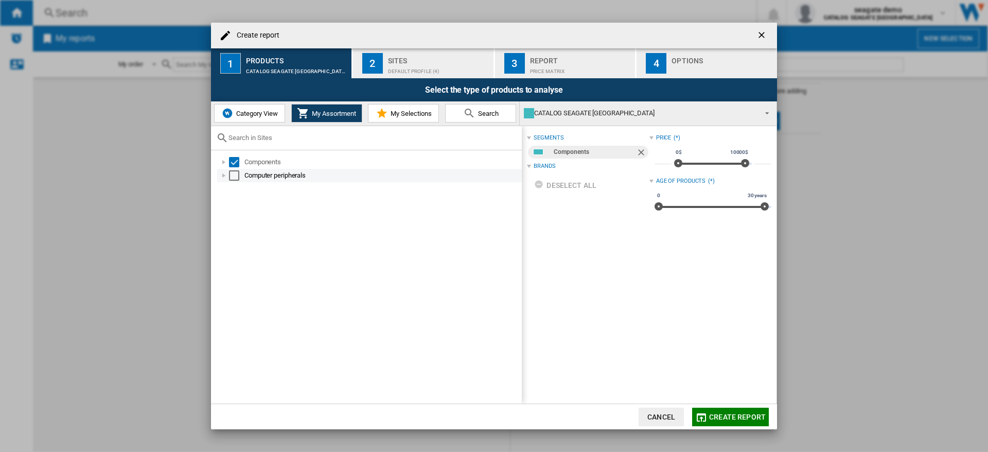
click at [234, 177] on div "Select" at bounding box center [234, 175] width 10 height 10
click at [726, 403] on div "segments Components Computer peripherals Brands Deselect all LACIE SEAGATE Pric…" at bounding box center [649, 264] width 255 height 277
click at [683, 284] on div "segments Components Computer peripherals Brands Deselect all LACIE SEAGATE Pric…" at bounding box center [649, 264] width 255 height 277
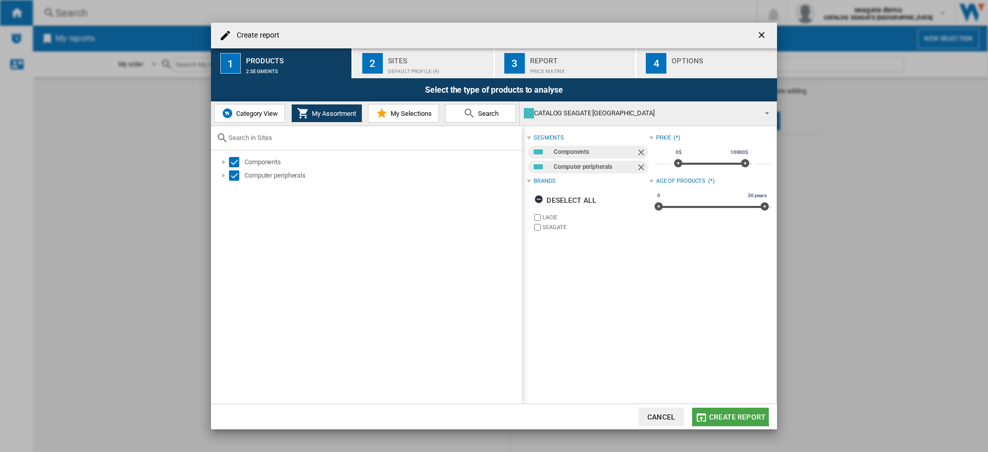
click at [724, 415] on span "Create report" at bounding box center [737, 417] width 57 height 8
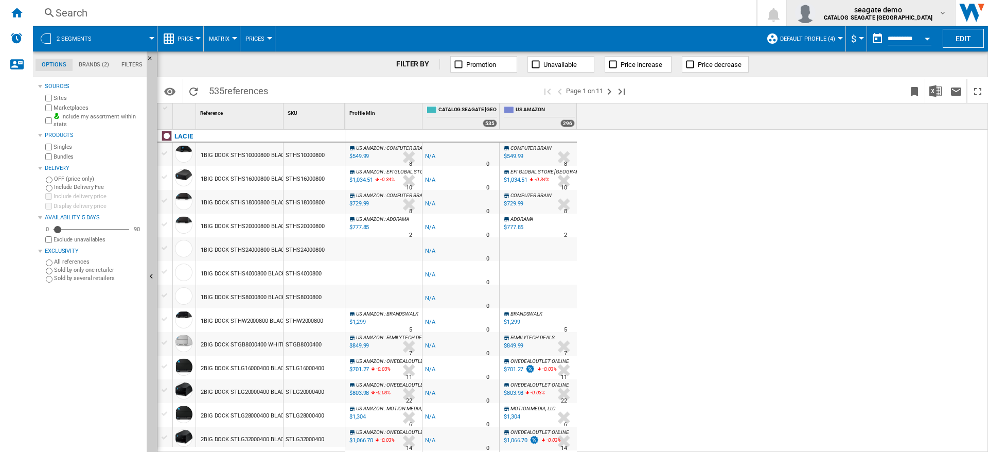
click at [941, 17] on div "seagate demo CATALOG SEAGATE US" at bounding box center [871, 13] width 152 height 21
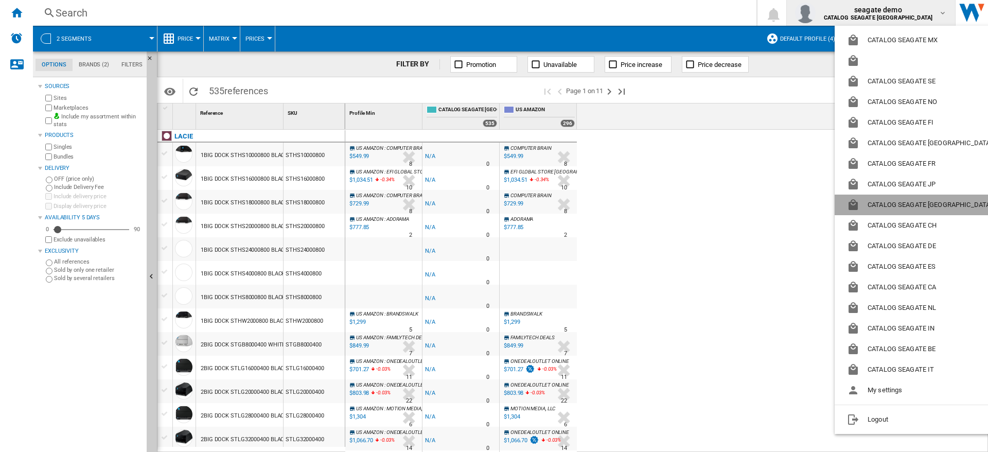
click at [922, 205] on button "CATALOG SEAGATE [GEOGRAPHIC_DATA]" at bounding box center [921, 205] width 173 height 21
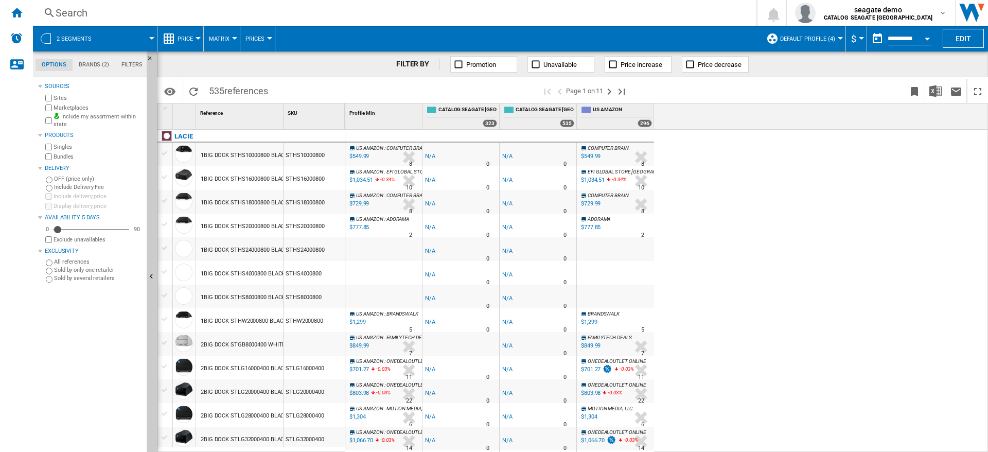
click at [805, 186] on div "US AMAZON : COMPUTER BRAIN -1.0 % $549.99 % N/A 8 US AMAZON : COMPUTER BRAIN -1…" at bounding box center [666, 291] width 643 height 323
click at [16, 17] on ng-md-icon "Home" at bounding box center [16, 12] width 12 height 12
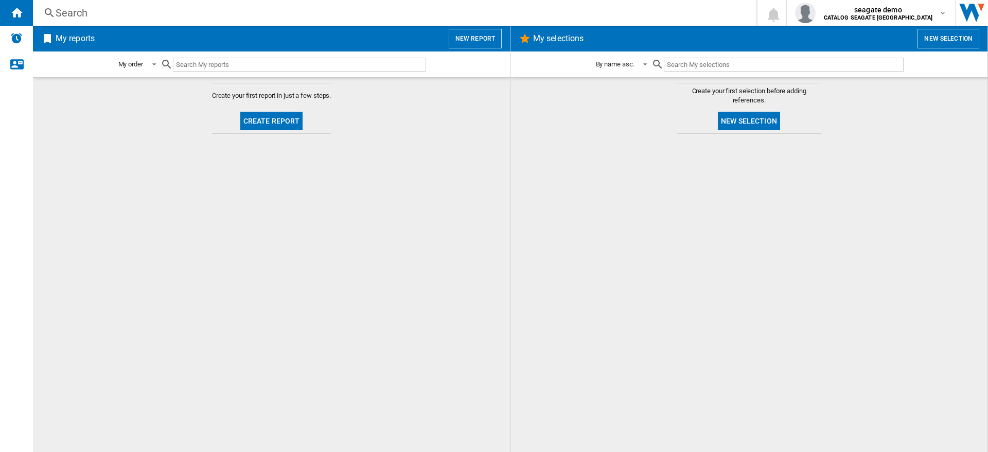
click at [637, 231] on div at bounding box center [749, 293] width 457 height 308
click at [479, 38] on button "New report" at bounding box center [475, 39] width 53 height 20
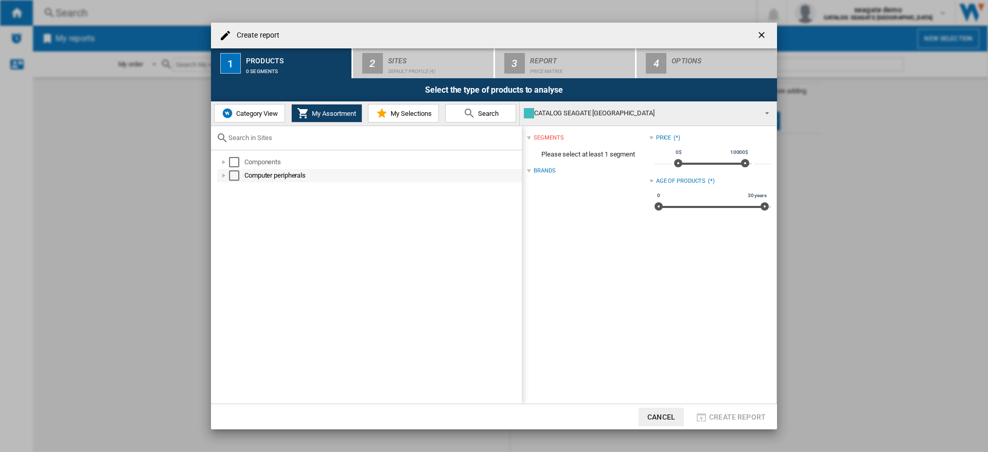
drag, startPoint x: 237, startPoint y: 162, endPoint x: 235, endPoint y: 180, distance: 18.6
click at [237, 163] on div "Select" at bounding box center [234, 162] width 10 height 10
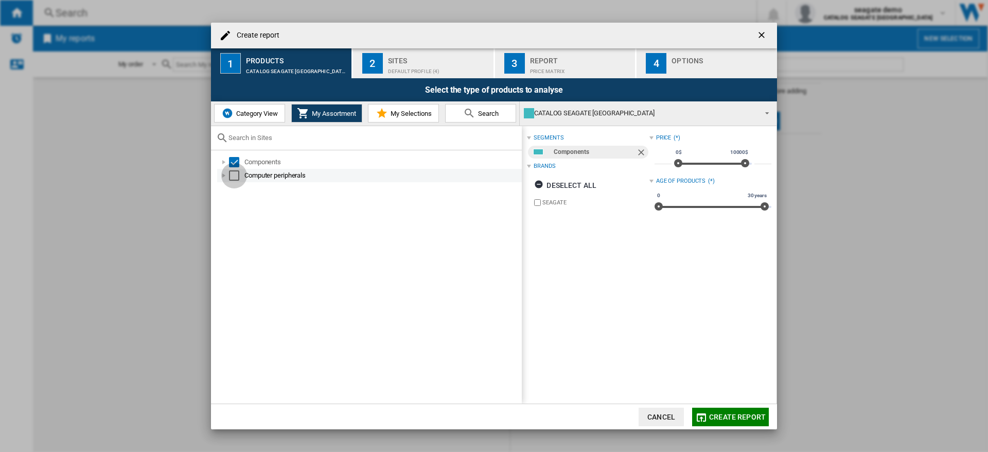
click at [235, 178] on div "Select" at bounding box center [234, 175] width 10 height 10
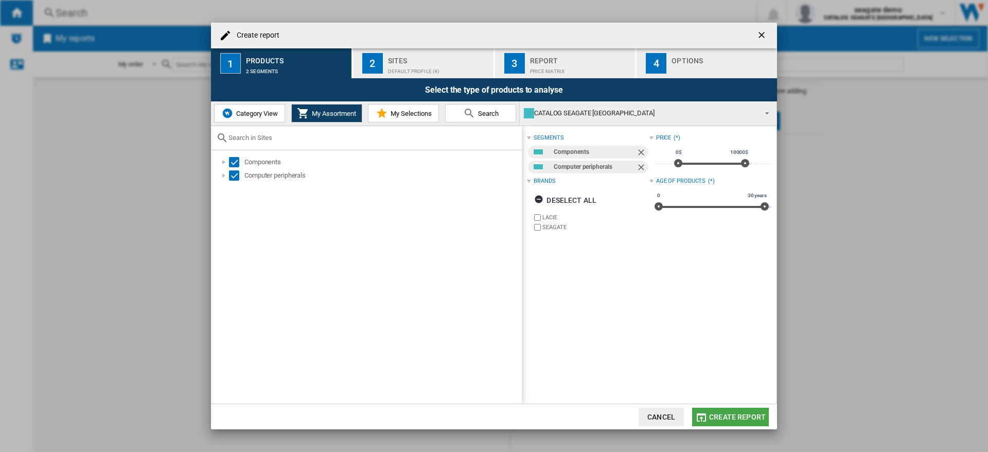
click at [737, 417] on span "Create report" at bounding box center [737, 417] width 57 height 8
